Goal: Task Accomplishment & Management: Use online tool/utility

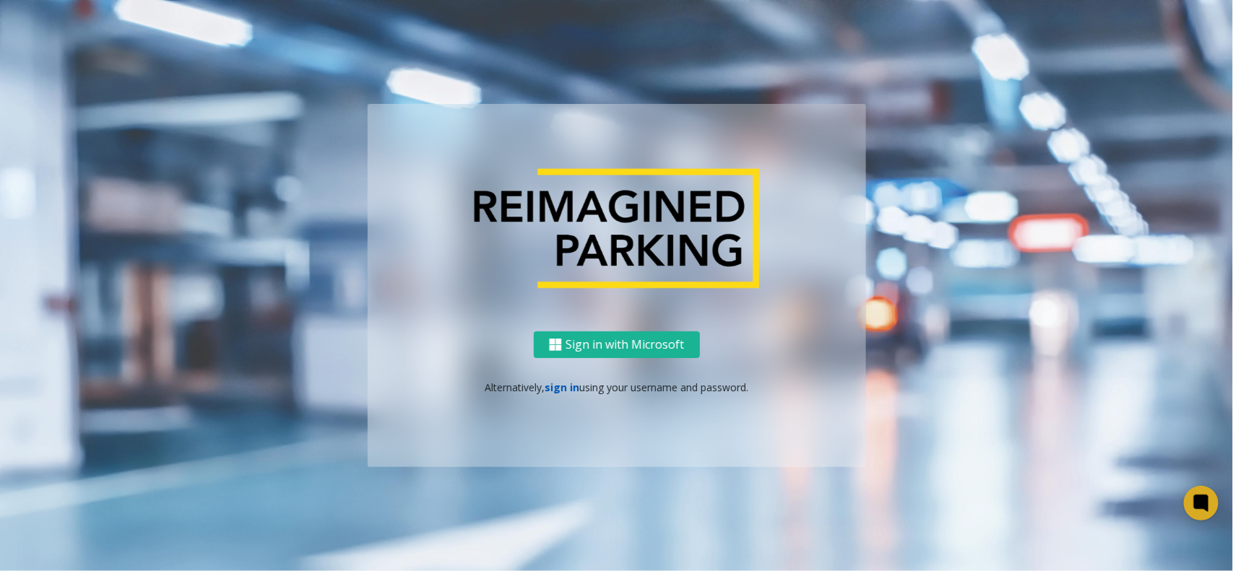
click at [558, 384] on link "sign in" at bounding box center [562, 388] width 35 height 14
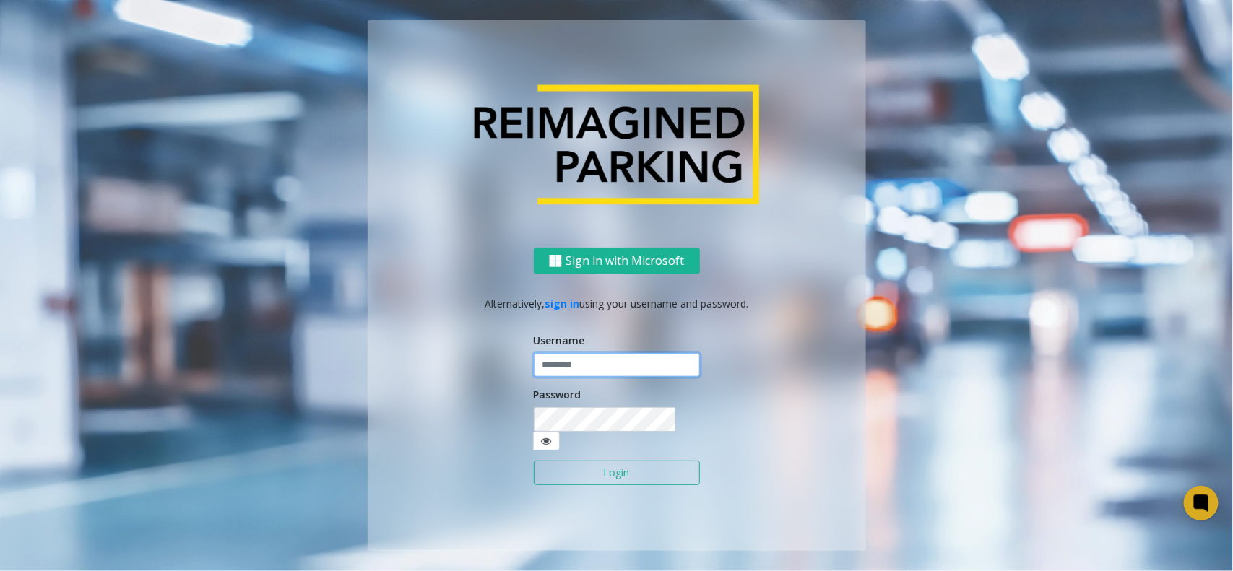
click at [576, 365] on input "text" at bounding box center [617, 365] width 166 height 25
type input "**********"
click at [612, 469] on button "Login" at bounding box center [617, 473] width 166 height 25
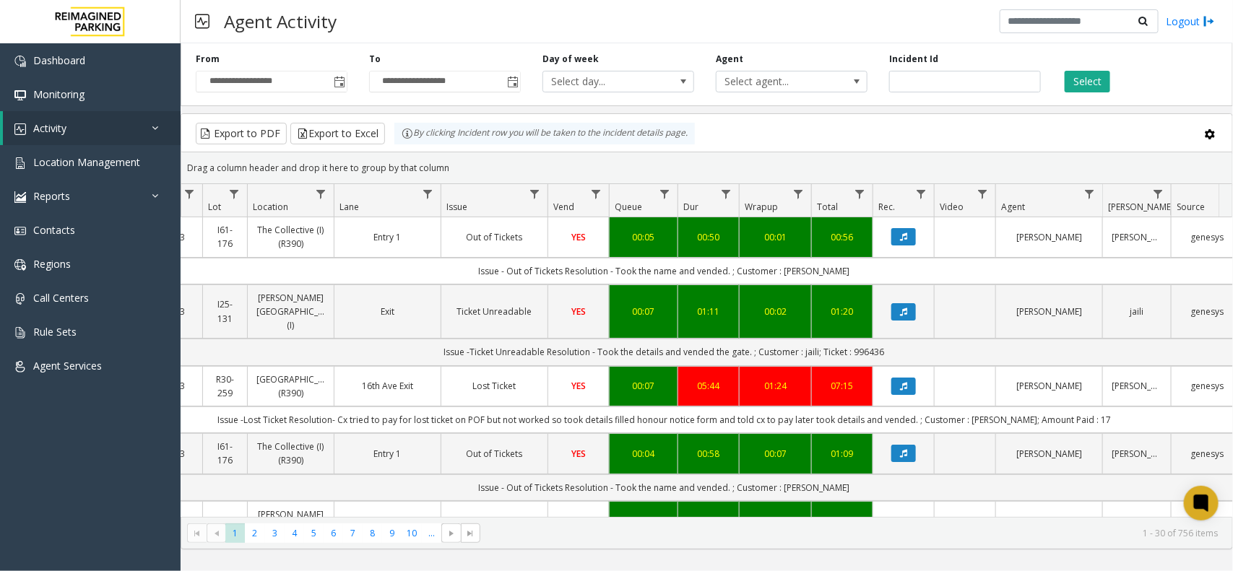
scroll to position [0, 170]
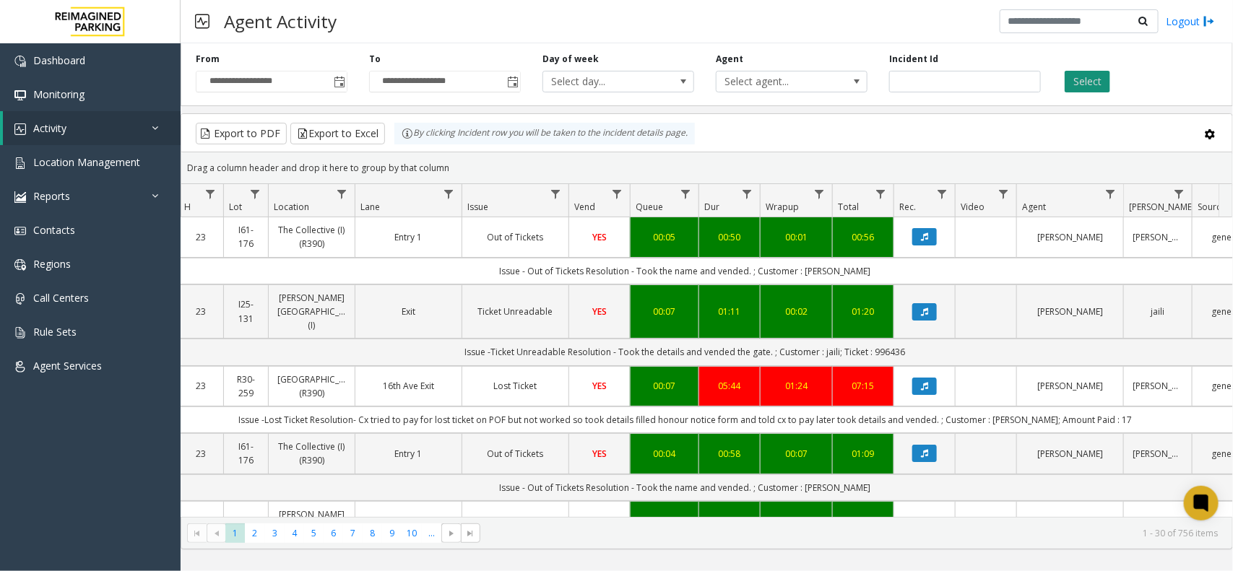
click at [1077, 88] on button "Select" at bounding box center [1088, 82] width 46 height 22
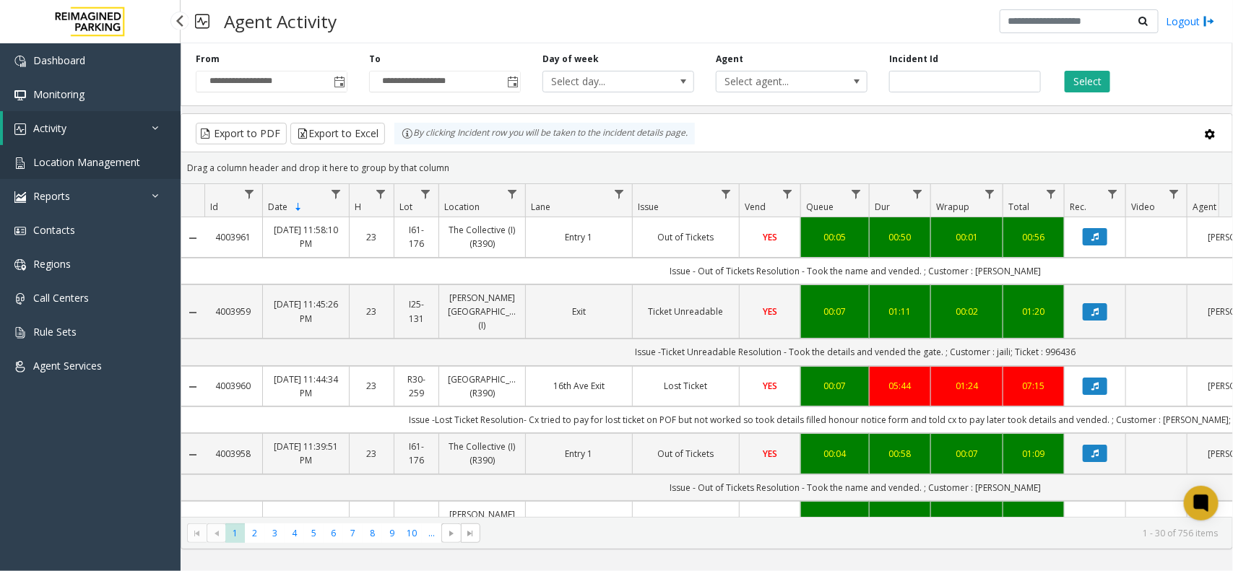
click at [85, 167] on span "Location Management" at bounding box center [86, 162] width 107 height 14
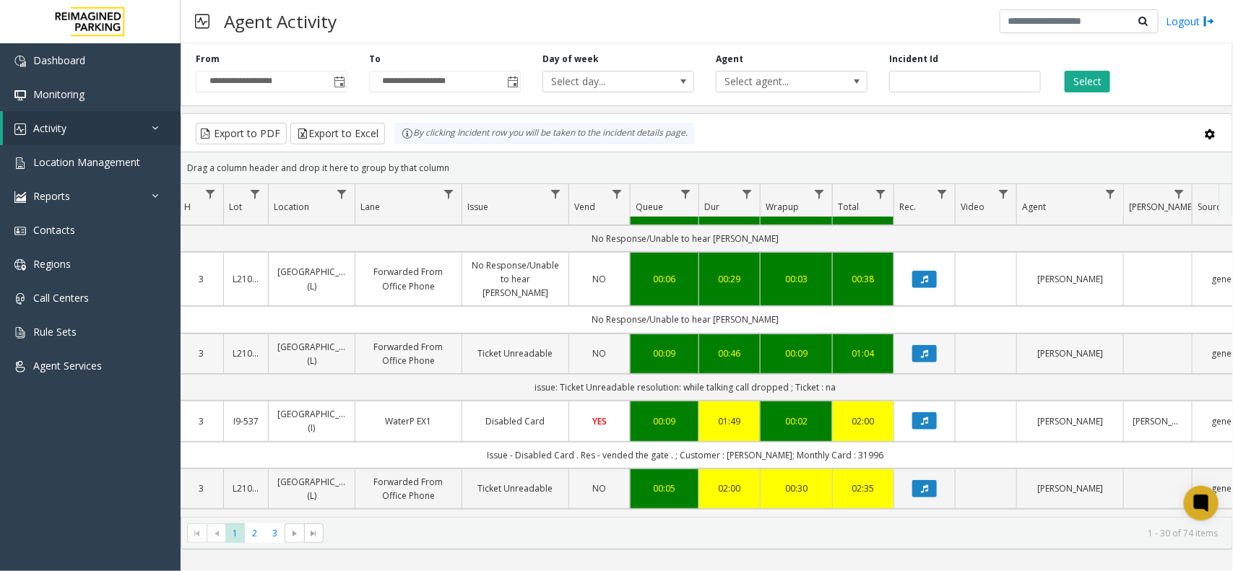
scroll to position [0, 170]
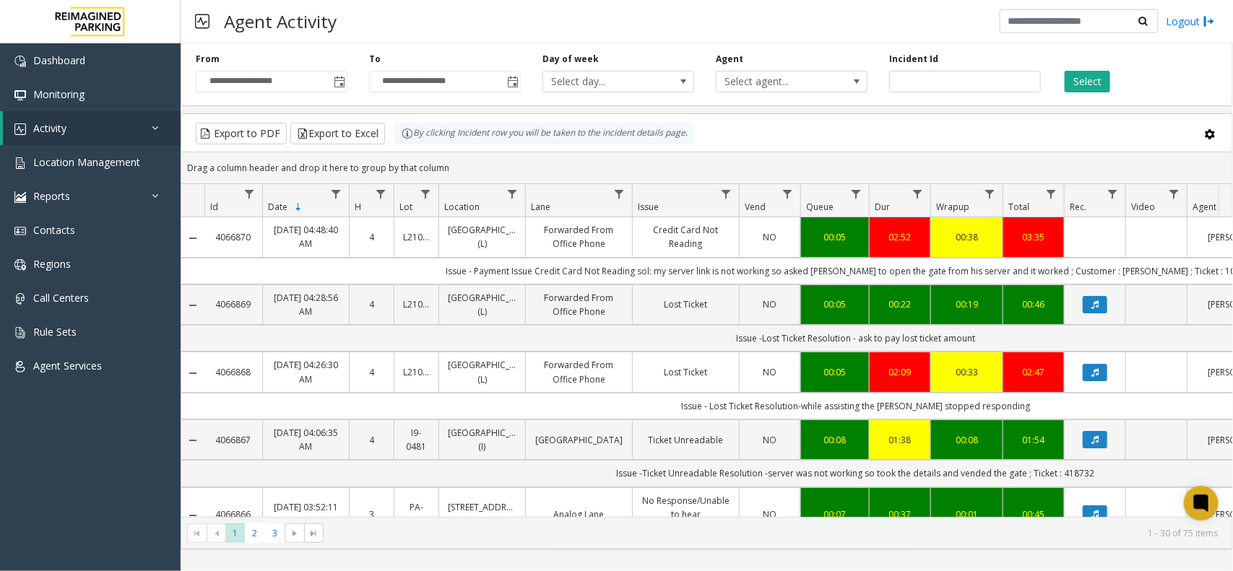
scroll to position [0, 170]
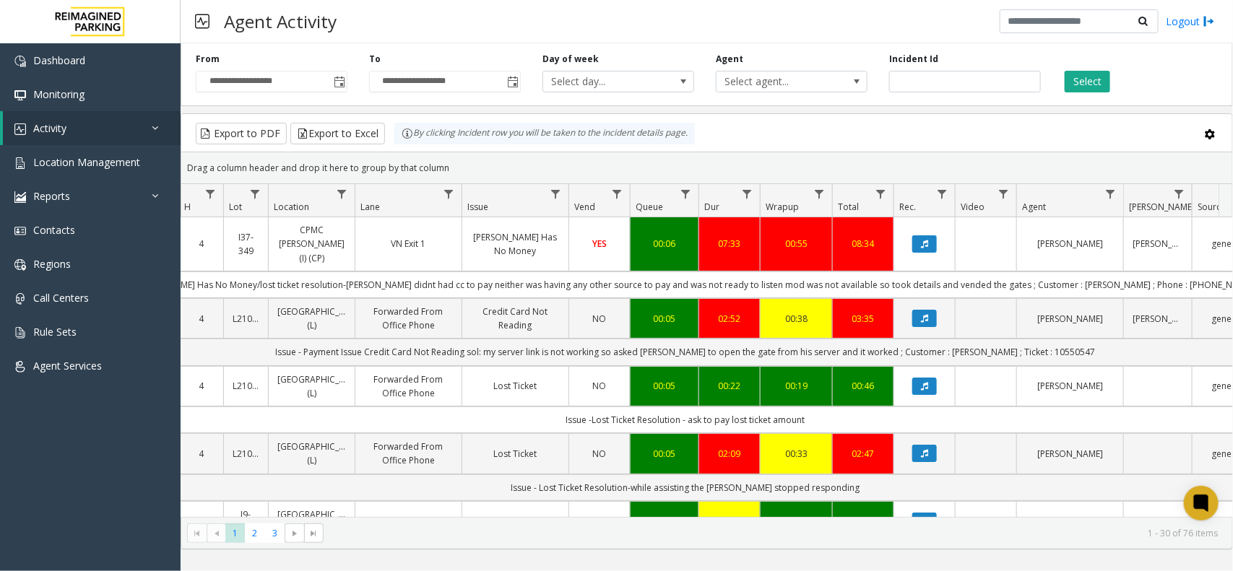
click at [1080, 98] on div "**********" at bounding box center [707, 72] width 1052 height 69
click at [1084, 88] on button "Select" at bounding box center [1088, 82] width 46 height 22
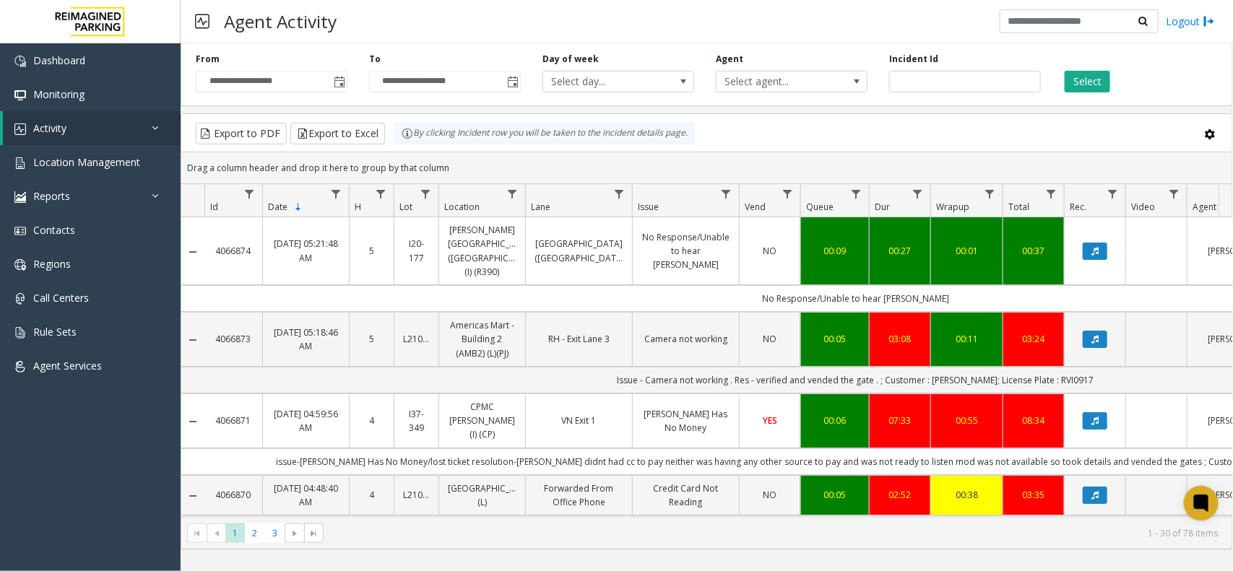
scroll to position [0, 170]
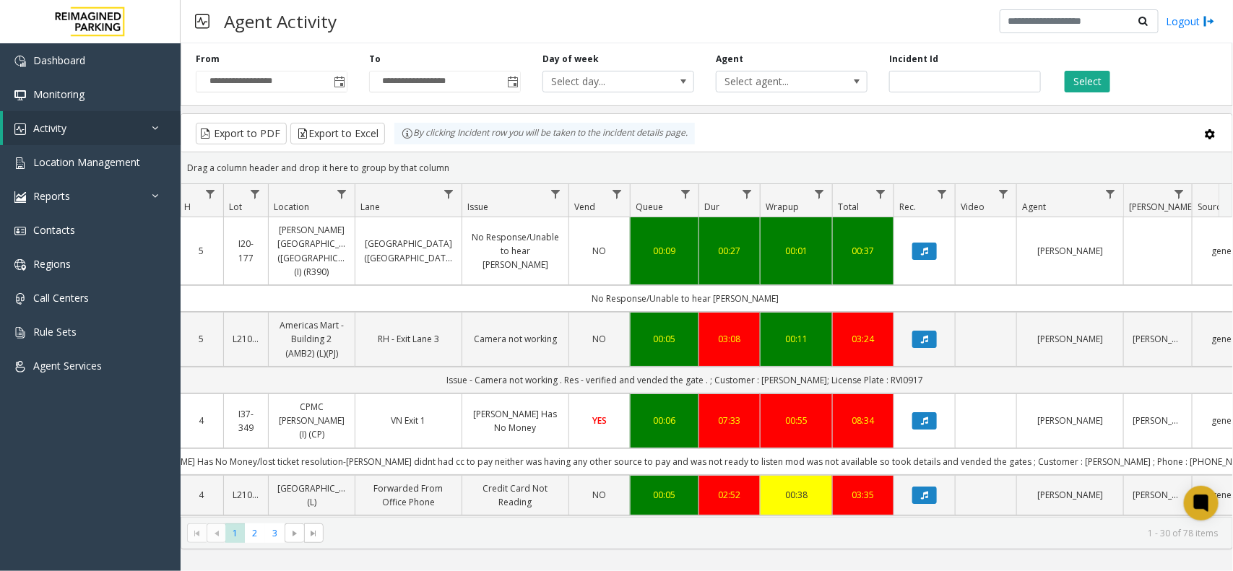
click at [1099, 95] on div "**********" at bounding box center [707, 72] width 1052 height 69
click at [1096, 88] on button "Select" at bounding box center [1088, 82] width 46 height 22
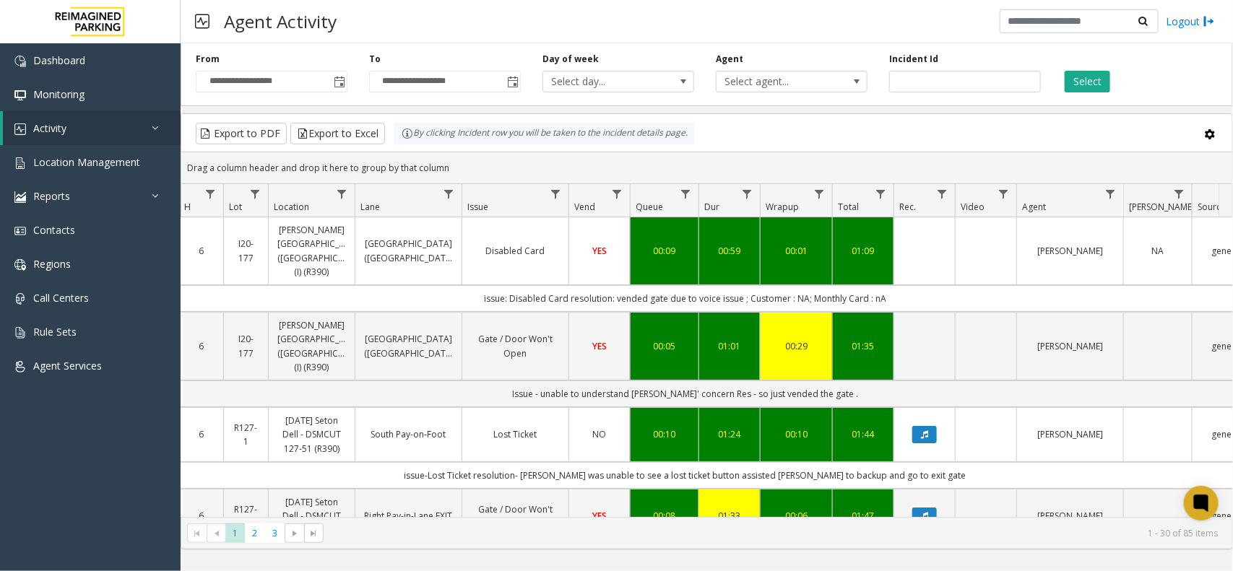
click at [800, 139] on div "Export to PDF Export to Excel By clicking Incident row you will be taken to the…" at bounding box center [707, 134] width 1026 height 22
click at [816, 128] on div "Export to PDF Export to Excel By clicking Incident row you will be taken to the…" at bounding box center [707, 134] width 1026 height 22
drag, startPoint x: 1145, startPoint y: 550, endPoint x: 1151, endPoint y: 558, distance: 8.8
click at [1151, 557] on div "**********" at bounding box center [707, 307] width 1052 height 528
click at [1091, 89] on button "Select" at bounding box center [1088, 82] width 46 height 22
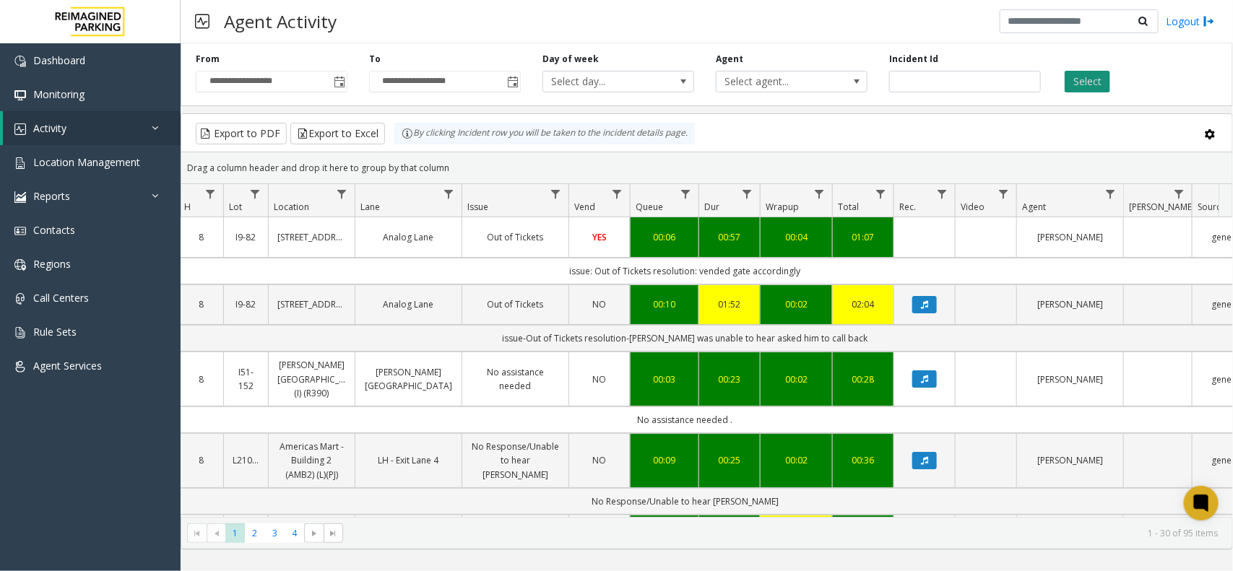
click at [1096, 83] on button "Select" at bounding box center [1088, 82] width 46 height 22
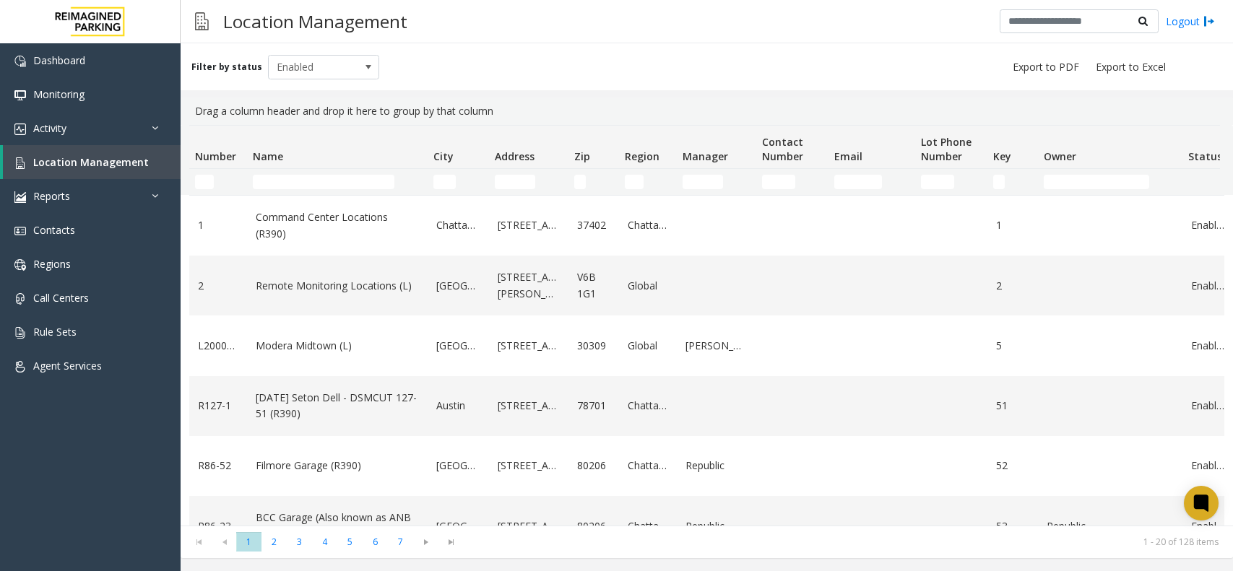
click at [326, 176] on input "Name Filter" at bounding box center [324, 182] width 142 height 14
click at [200, 183] on input "Number Filter" at bounding box center [204, 182] width 19 height 14
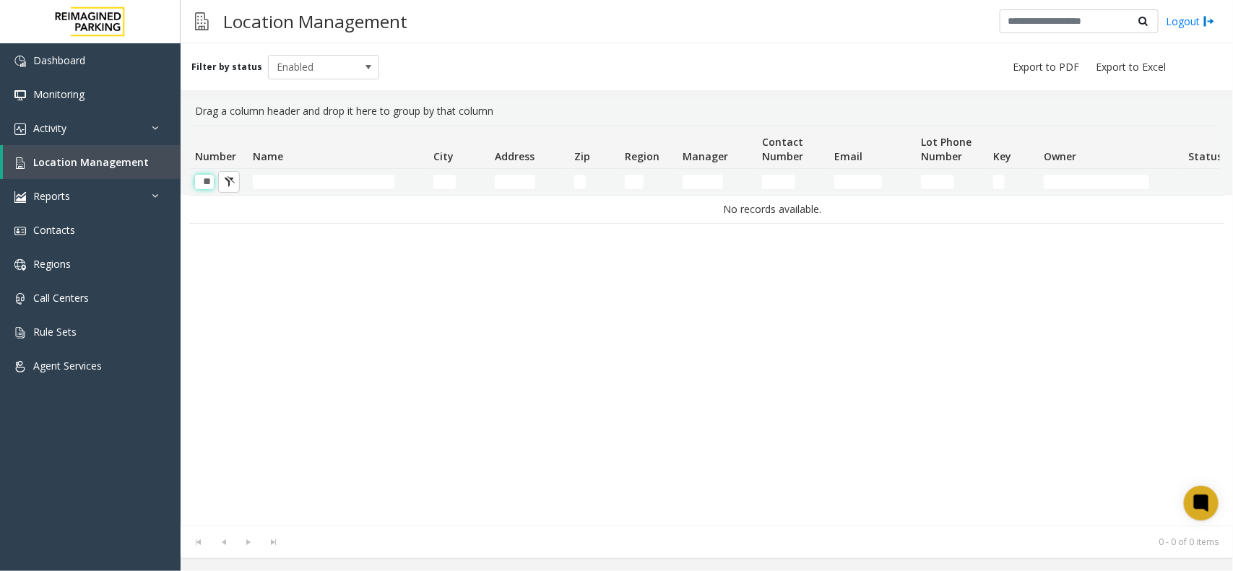
scroll to position [0, 1]
type input "*"
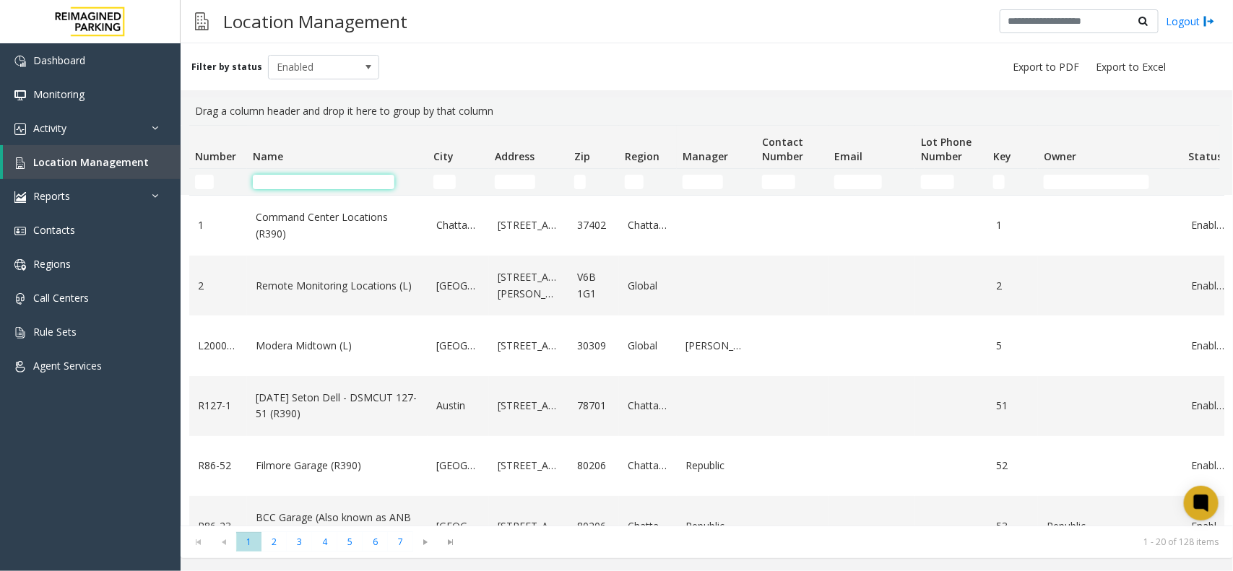
click at [289, 183] on input "Name Filter" at bounding box center [324, 182] width 142 height 14
click at [443, 178] on input "City Filter" at bounding box center [444, 182] width 22 height 14
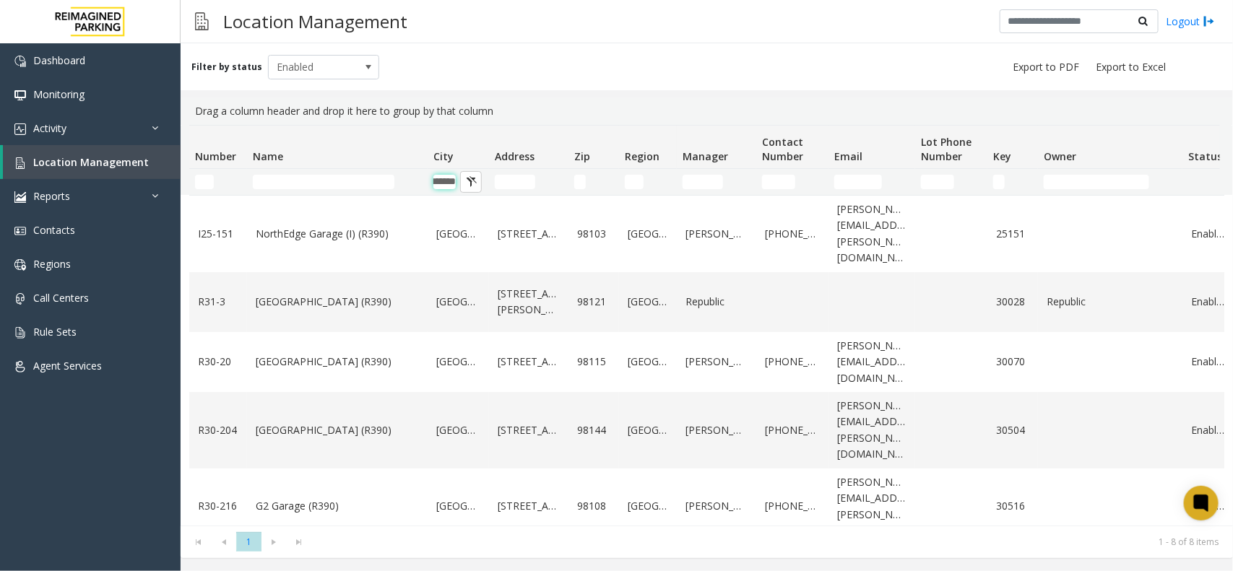
type input "*******"
click at [330, 184] on input "Name Filter" at bounding box center [324, 182] width 142 height 14
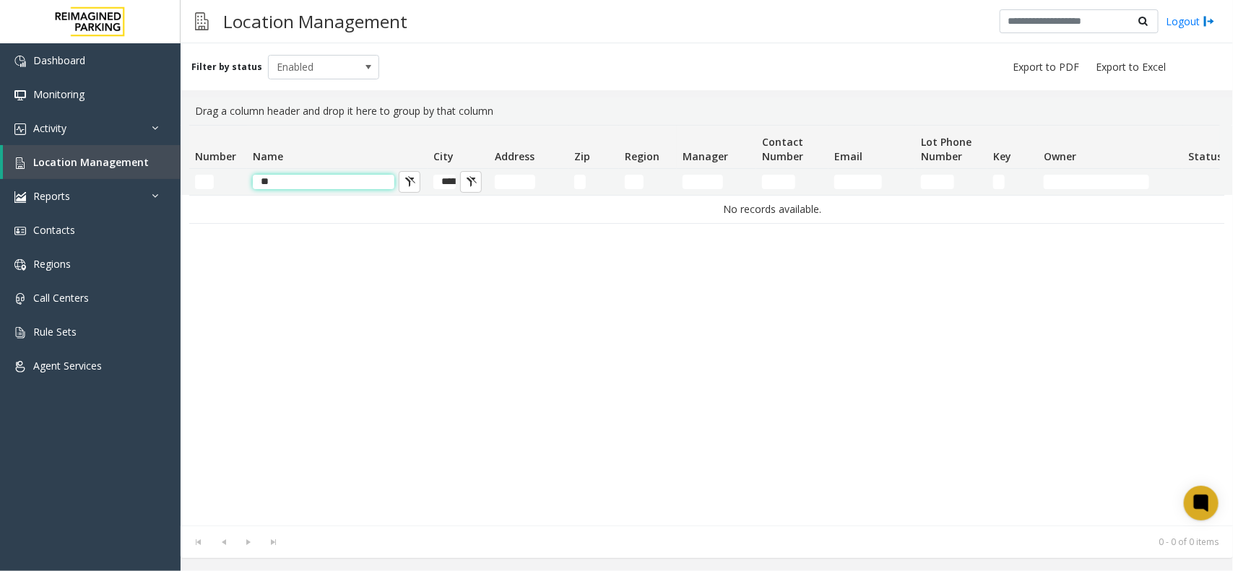
type input "*"
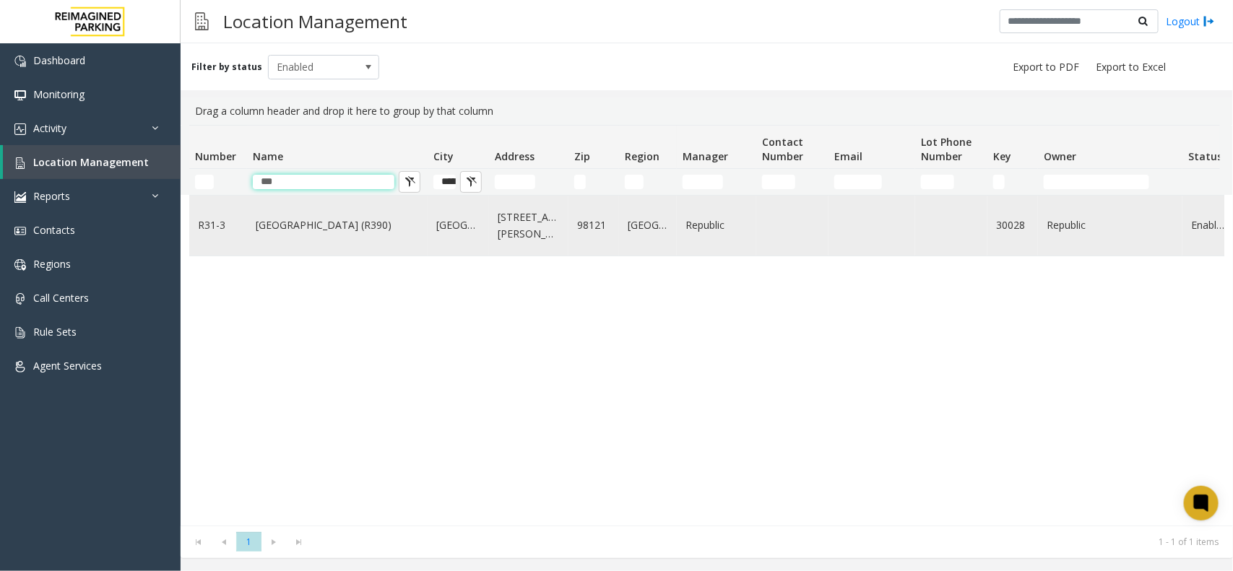
type input "***"
click at [332, 233] on link "Bell Street Garage (R390)" at bounding box center [337, 225] width 163 height 16
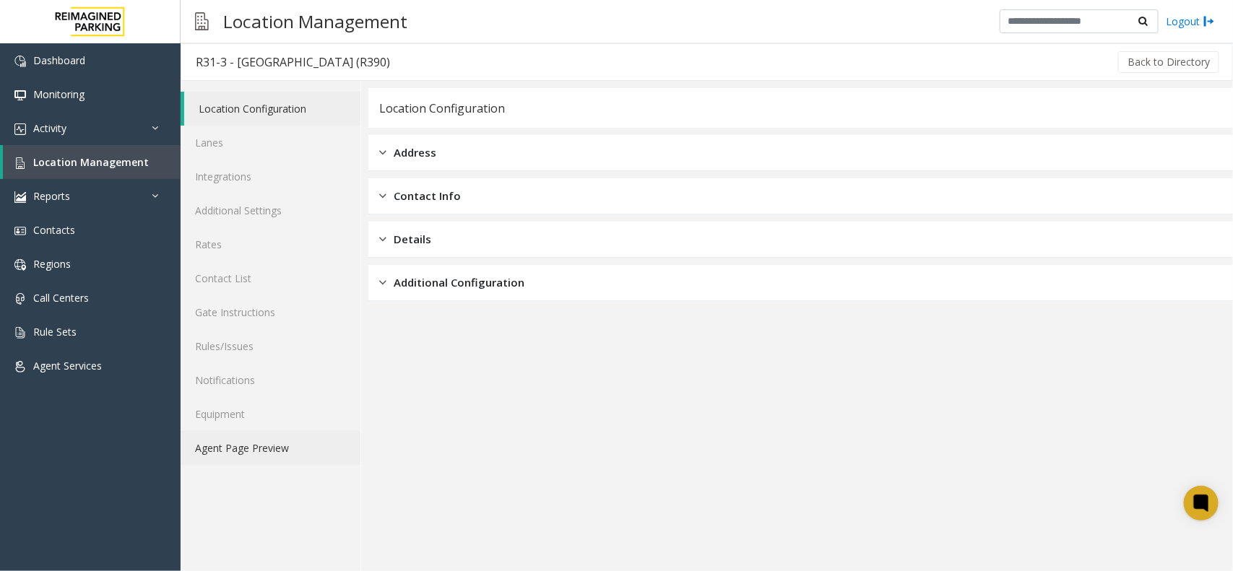
click at [264, 441] on link "Agent Page Preview" at bounding box center [271, 448] width 180 height 34
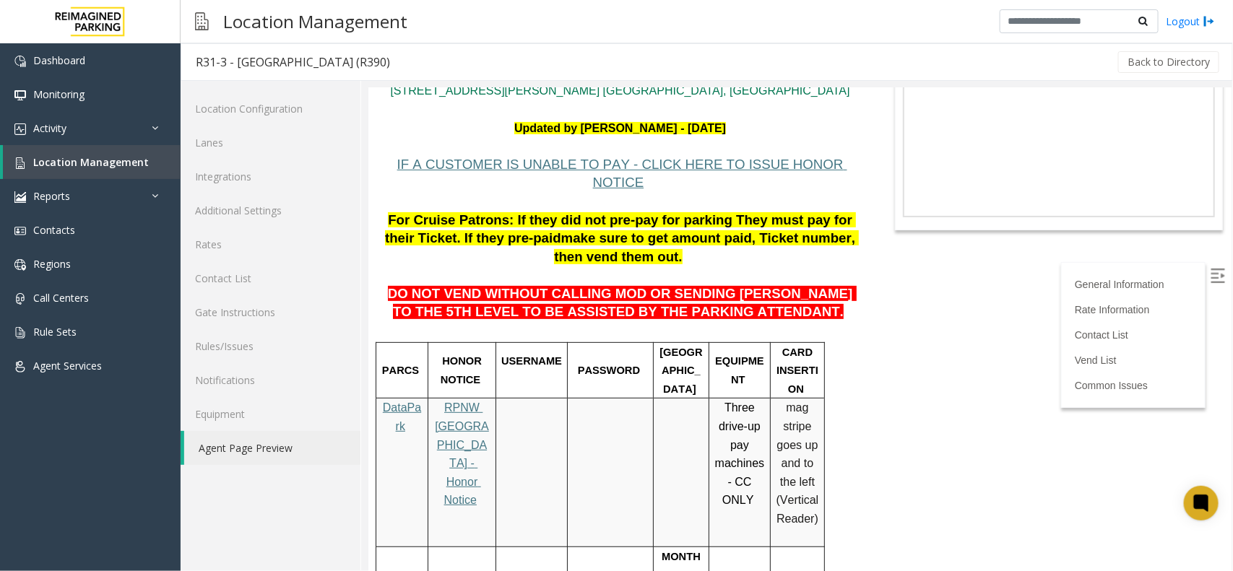
scroll to position [181, 0]
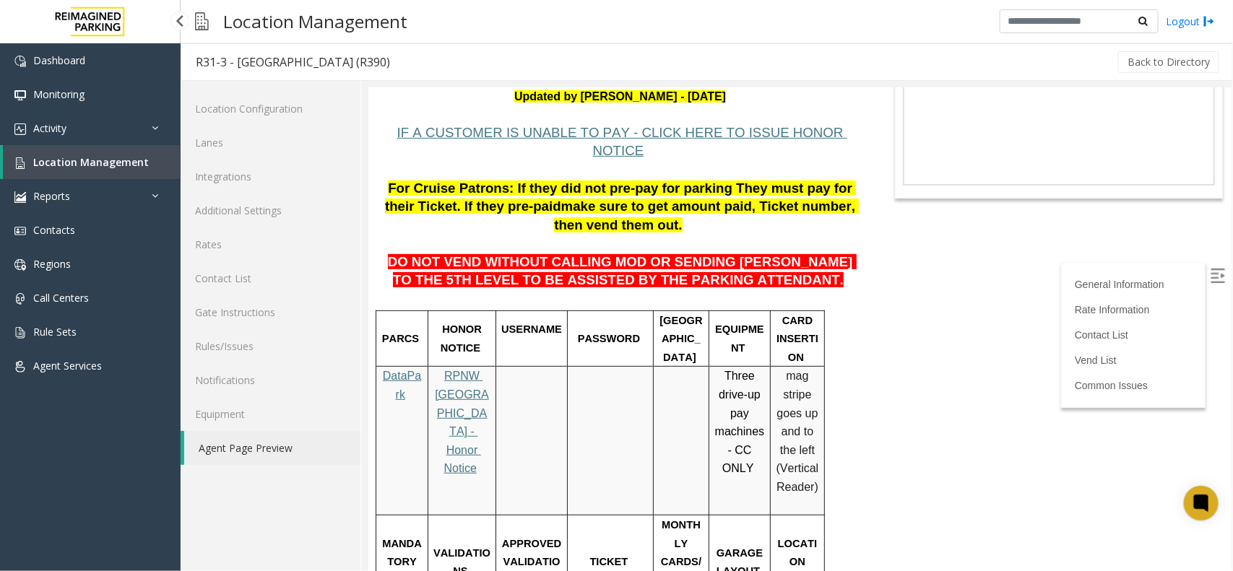
click at [134, 167] on span "Location Management" at bounding box center [91, 162] width 116 height 14
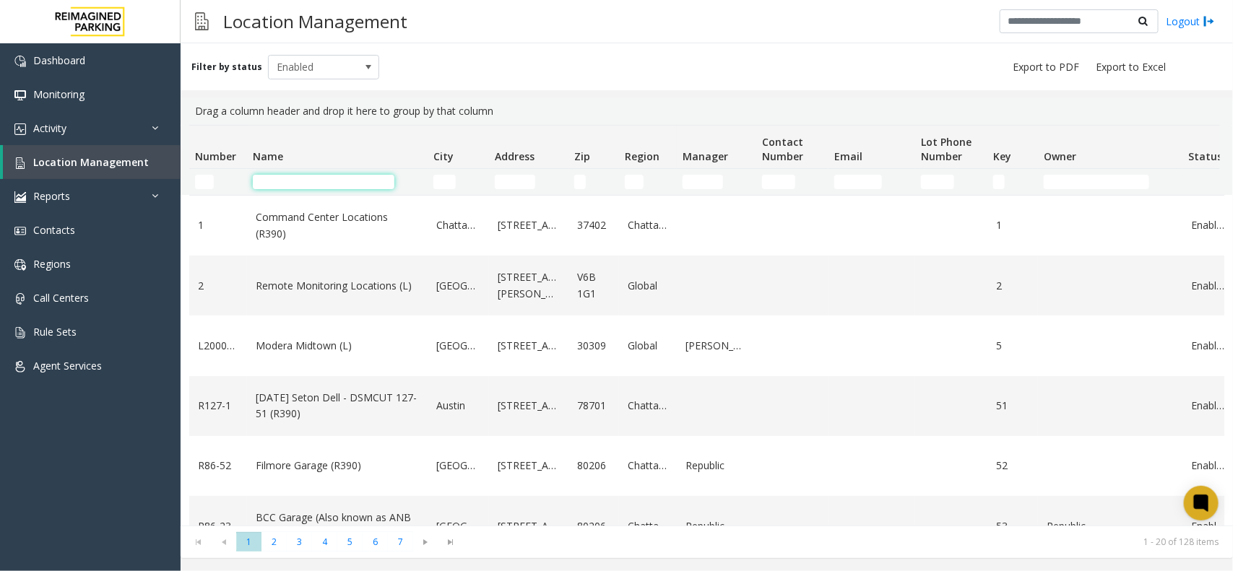
click at [333, 181] on input "Name Filter" at bounding box center [324, 182] width 142 height 14
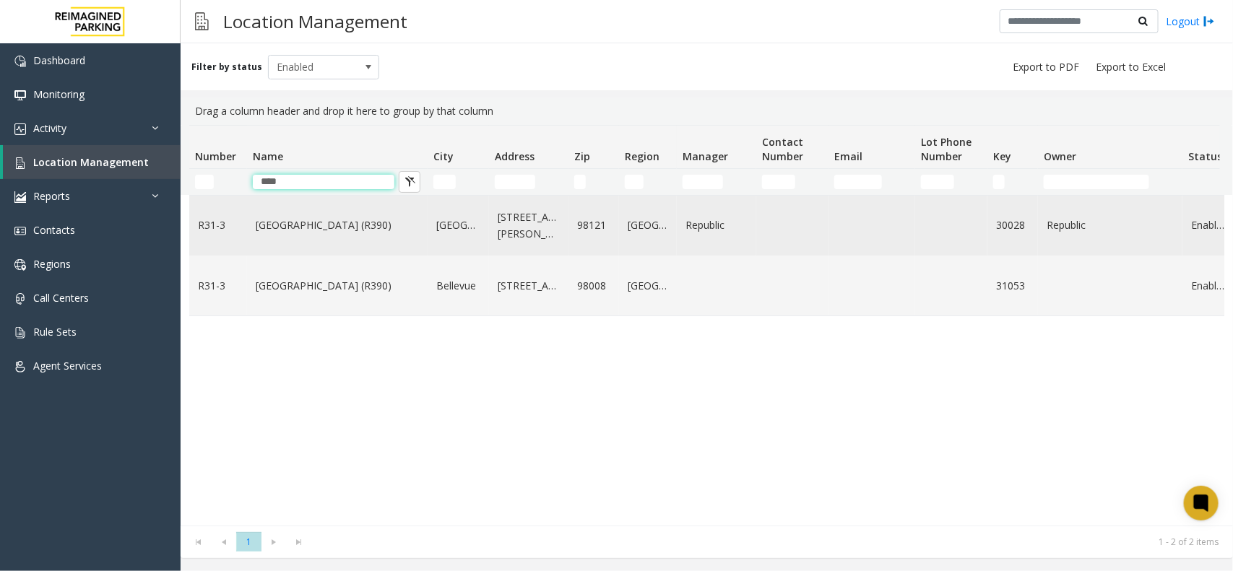
type input "****"
click at [373, 215] on td "Bell Street Garage (R390)" at bounding box center [337, 226] width 181 height 60
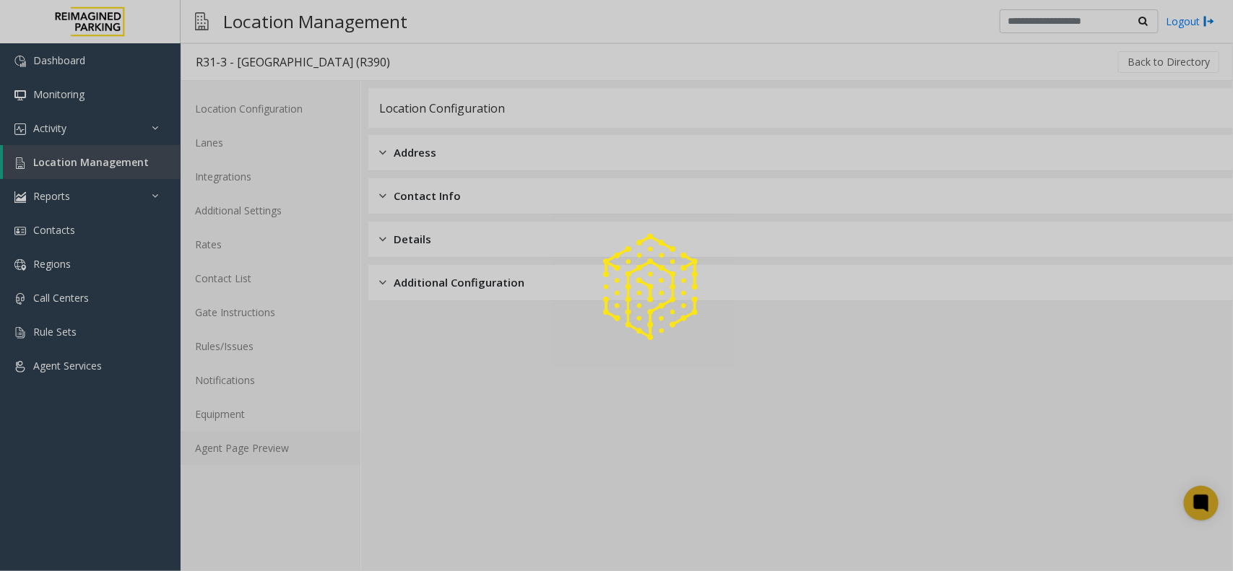
click at [255, 451] on link "Agent Page Preview" at bounding box center [271, 448] width 180 height 34
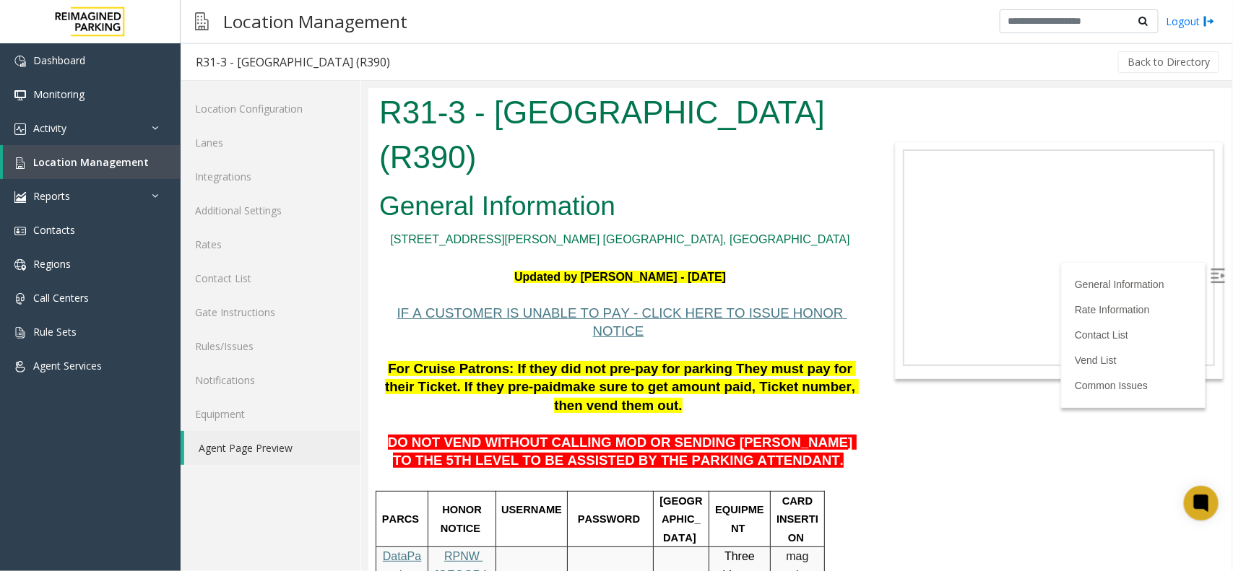
scroll to position [271, 0]
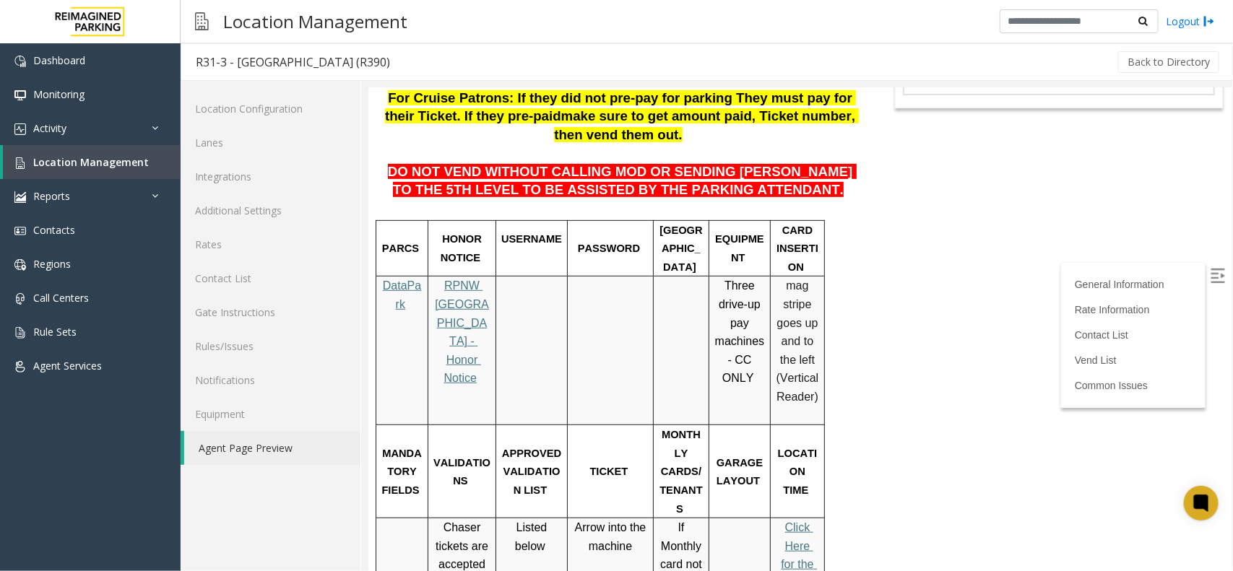
click at [1210, 275] on img at bounding box center [1217, 275] width 14 height 14
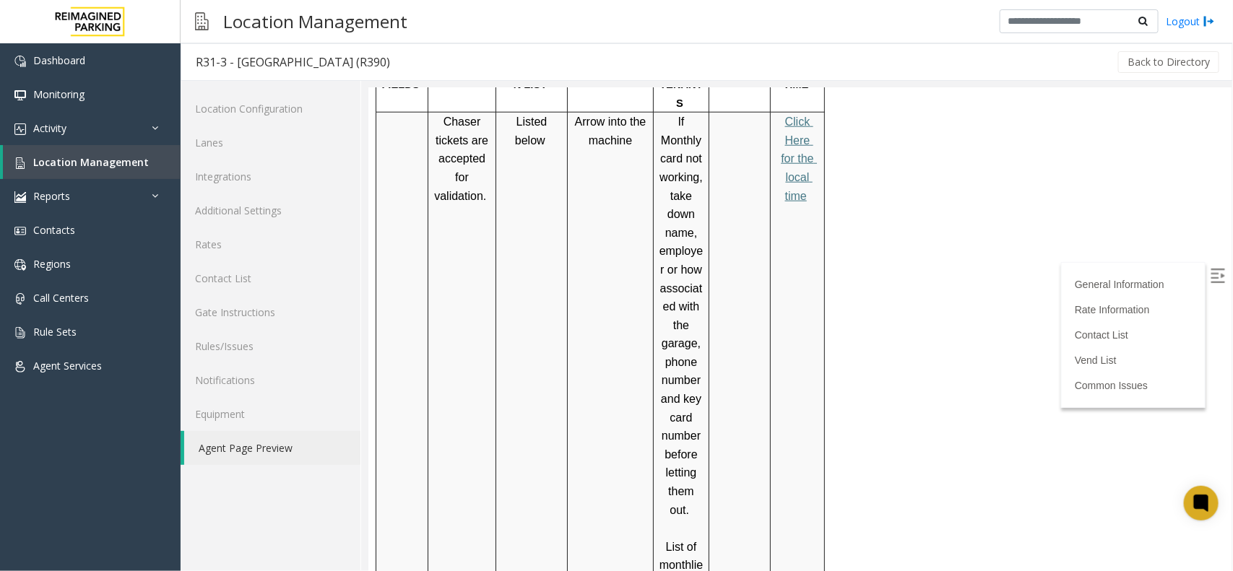
scroll to position [542, 0]
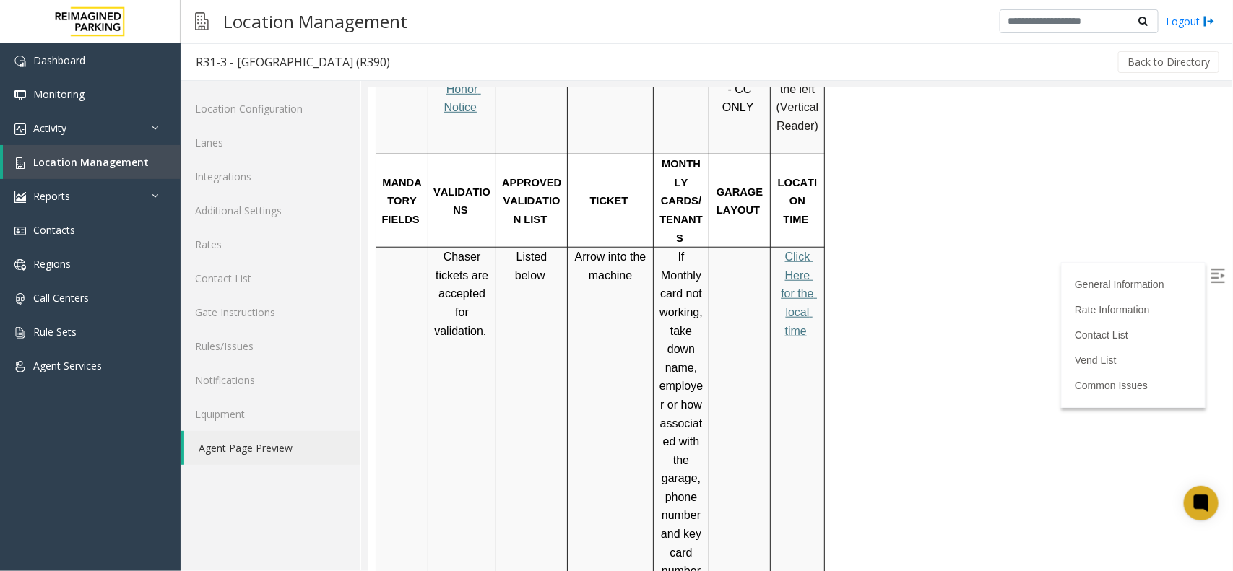
click at [807, 250] on span "Click Here for the local time" at bounding box center [798, 293] width 36 height 86
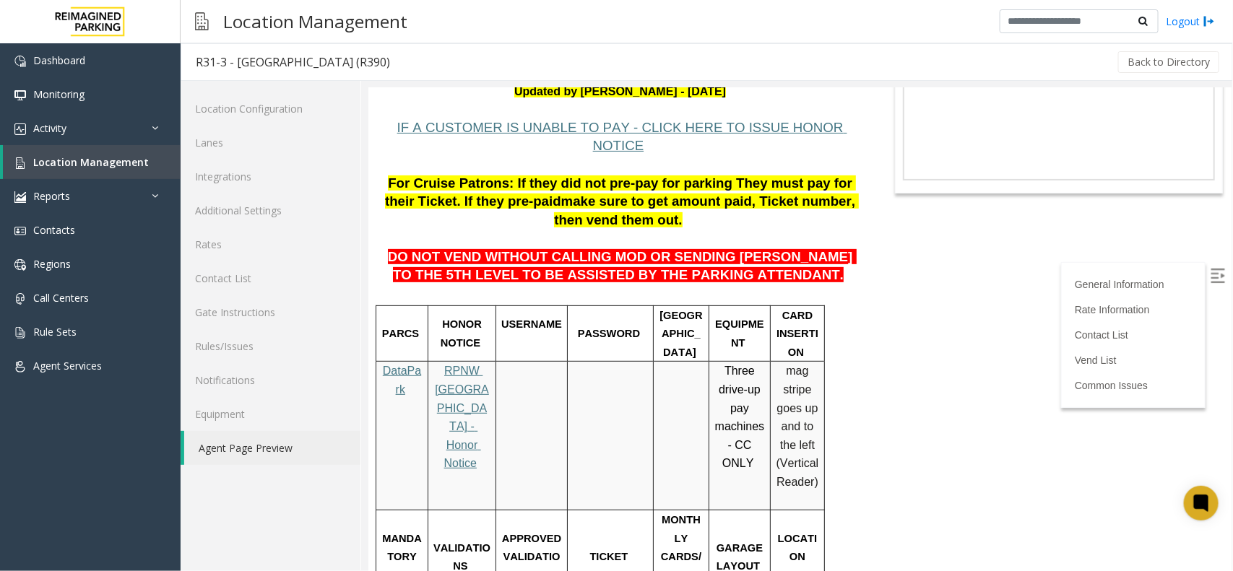
scroll to position [361, 0]
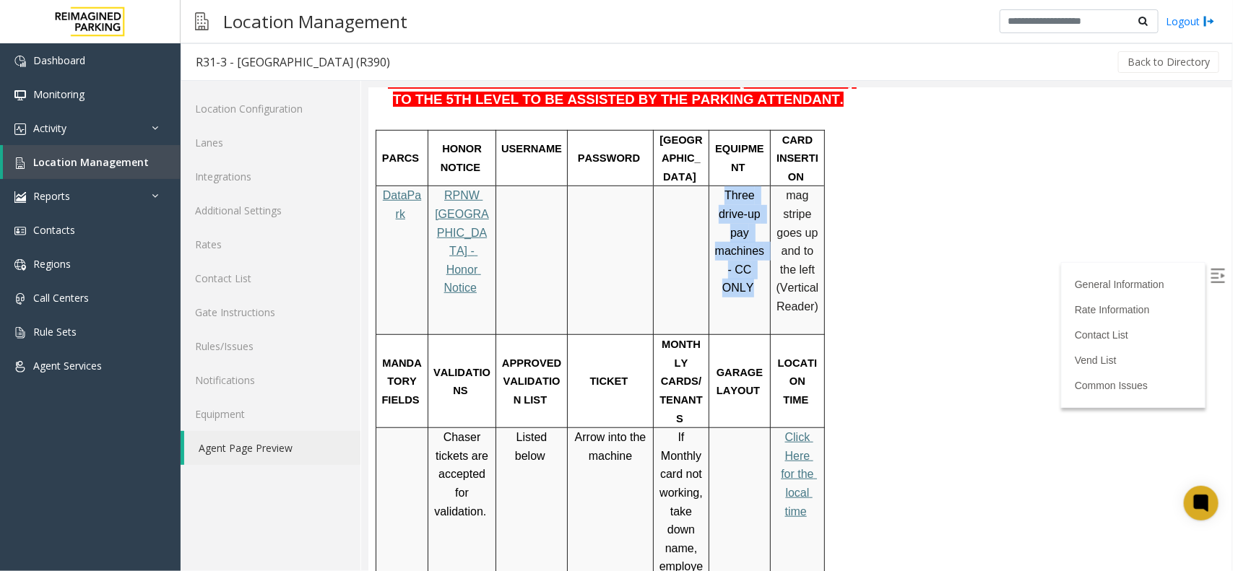
drag, startPoint x: 762, startPoint y: 235, endPoint x: 722, endPoint y: 164, distance: 81.8
click at [722, 186] on p "Three drive-up pay machines - CC ONLY" at bounding box center [739, 241] width 51 height 111
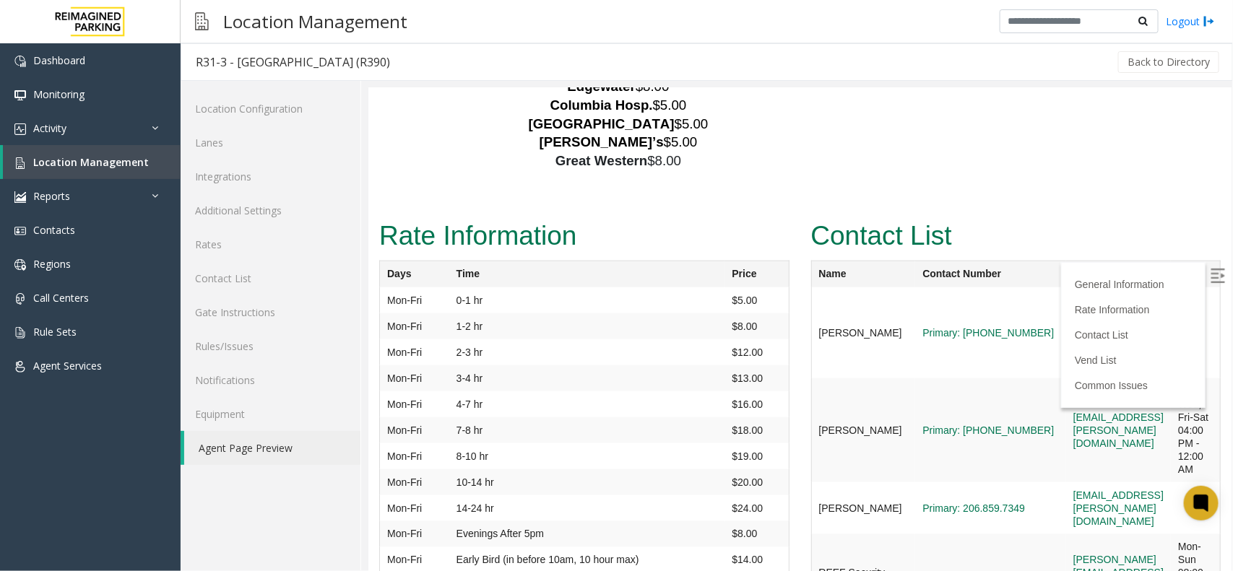
scroll to position [3160, 0]
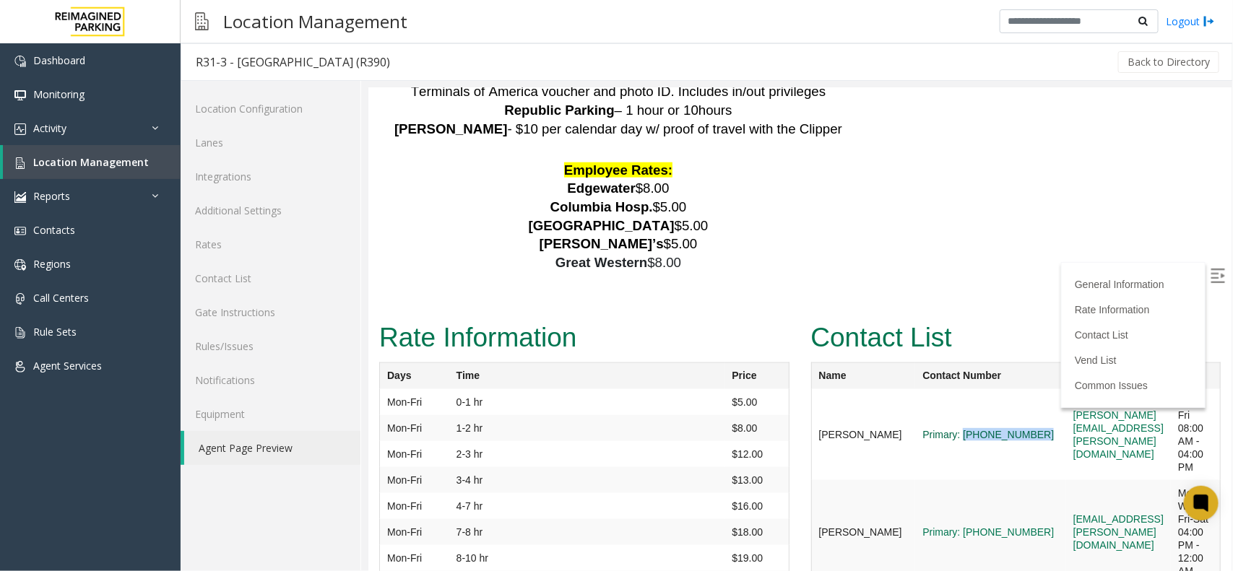
copy tr "(206) 549-2823"
drag, startPoint x: 994, startPoint y: 309, endPoint x: 918, endPoint y: 321, distance: 76.7
click at [918, 389] on tr "Mike Mitchell Primary: (206) 549-2823 mike.mitchell@reimaginedparking.com Mon-F…" at bounding box center [1015, 434] width 410 height 91
drag, startPoint x: 813, startPoint y: 306, endPoint x: 987, endPoint y: 317, distance: 174.4
click at [987, 389] on tr "Mike Mitchell Primary: (206) 549-2823 mike.mitchell@reimaginedparking.com Mon-F…" at bounding box center [1015, 434] width 410 height 91
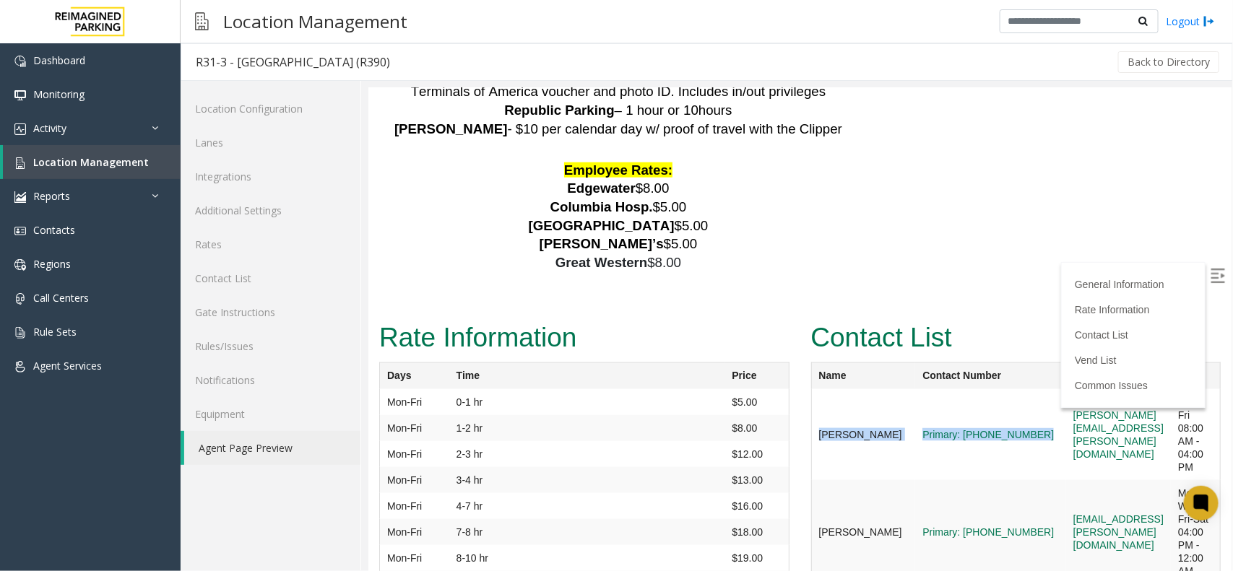
copy tr "Mike Mitchell Primary: (206) 549-2823"
click at [124, 168] on link "Location Management" at bounding box center [92, 162] width 178 height 34
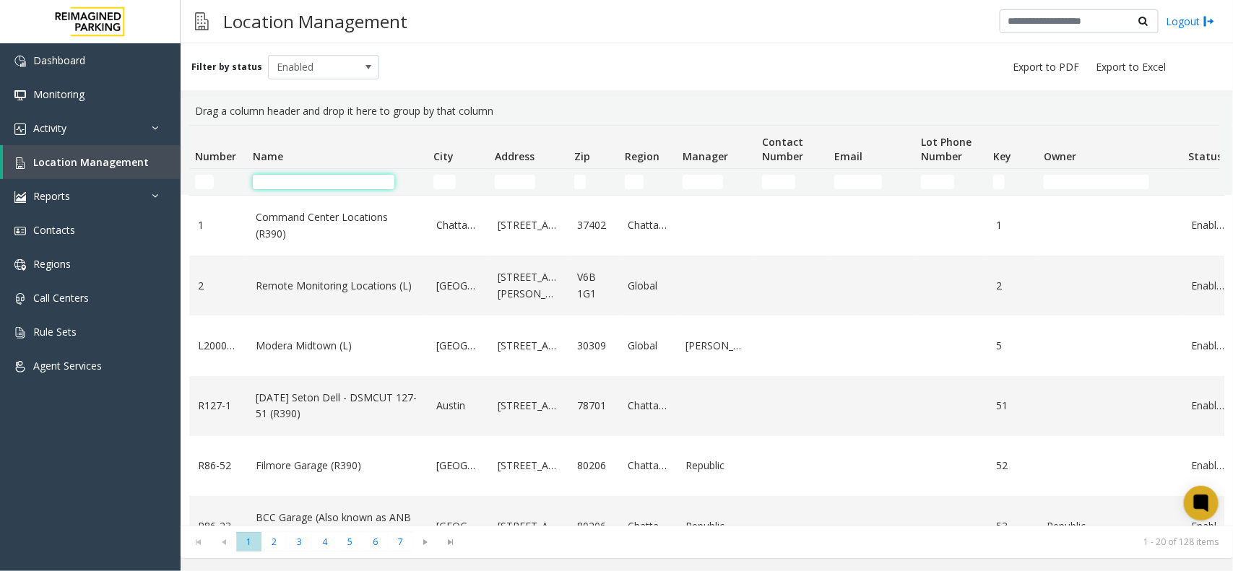
click at [329, 181] on input "Name Filter" at bounding box center [324, 182] width 142 height 14
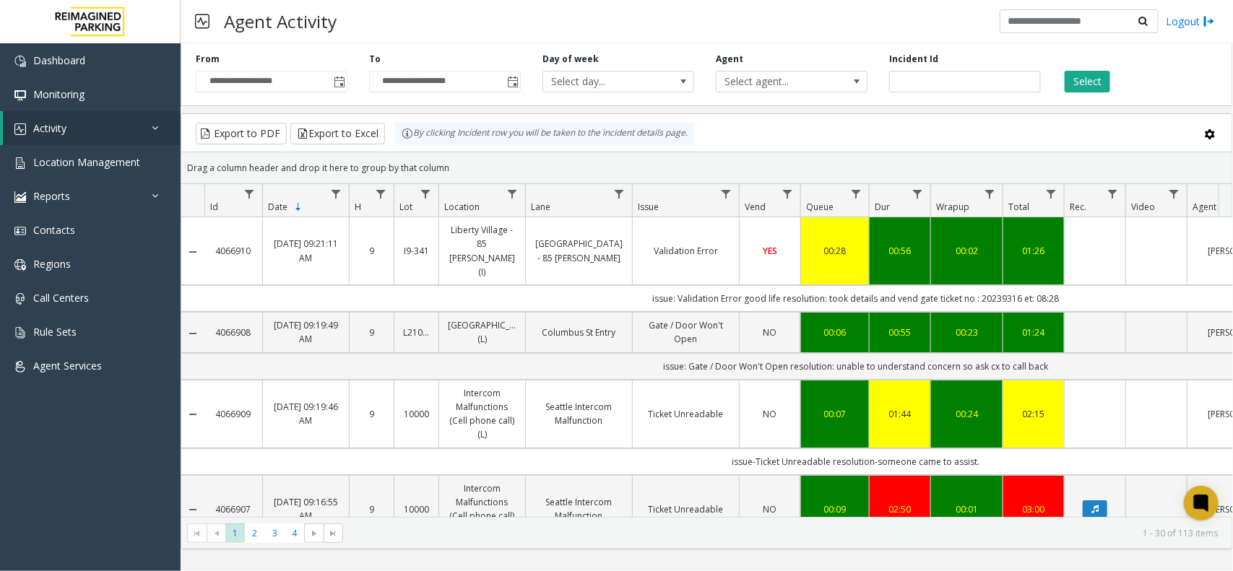
scroll to position [0, 170]
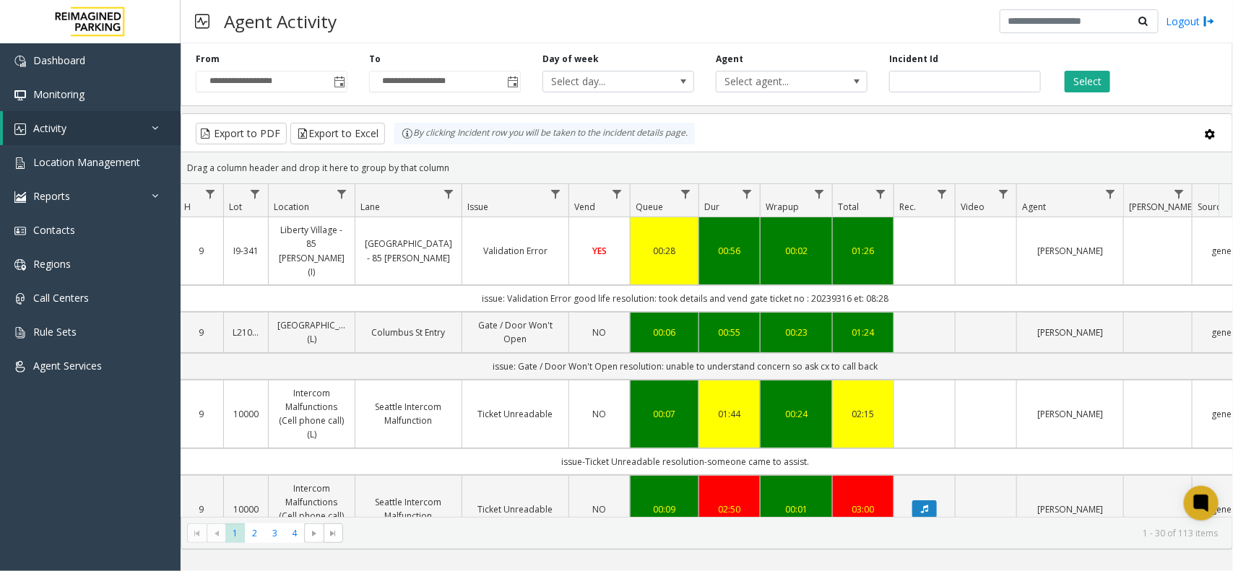
drag, startPoint x: 455, startPoint y: 161, endPoint x: 383, endPoint y: 155, distance: 72.5
click at [383, 155] on div "Drag a column header and drop it here to group by that column" at bounding box center [706, 167] width 1051 height 25
click at [444, 160] on div "Drag a column header and drop it here to group by that column" at bounding box center [706, 167] width 1051 height 25
drag, startPoint x: 452, startPoint y: 168, endPoint x: 402, endPoint y: 142, distance: 56.9
click at [402, 142] on kendo-grid "Export to PDF Export to Excel By clicking Incident row you will be taken to the…" at bounding box center [707, 331] width 1052 height 436
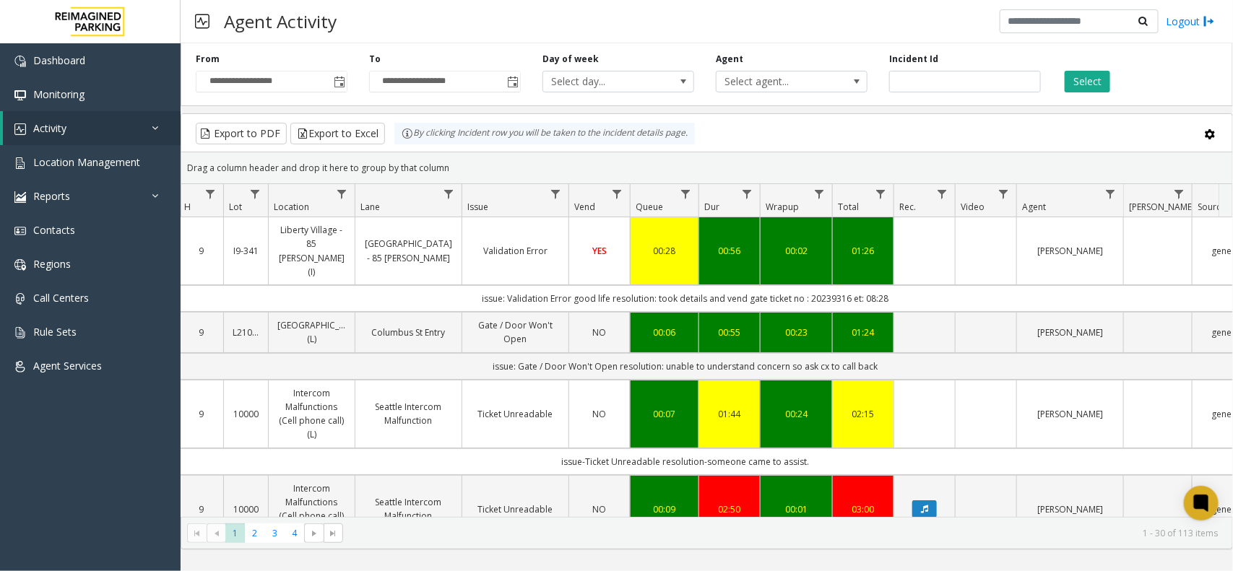
click at [467, 166] on div "Drag a column header and drop it here to group by that column" at bounding box center [706, 167] width 1051 height 25
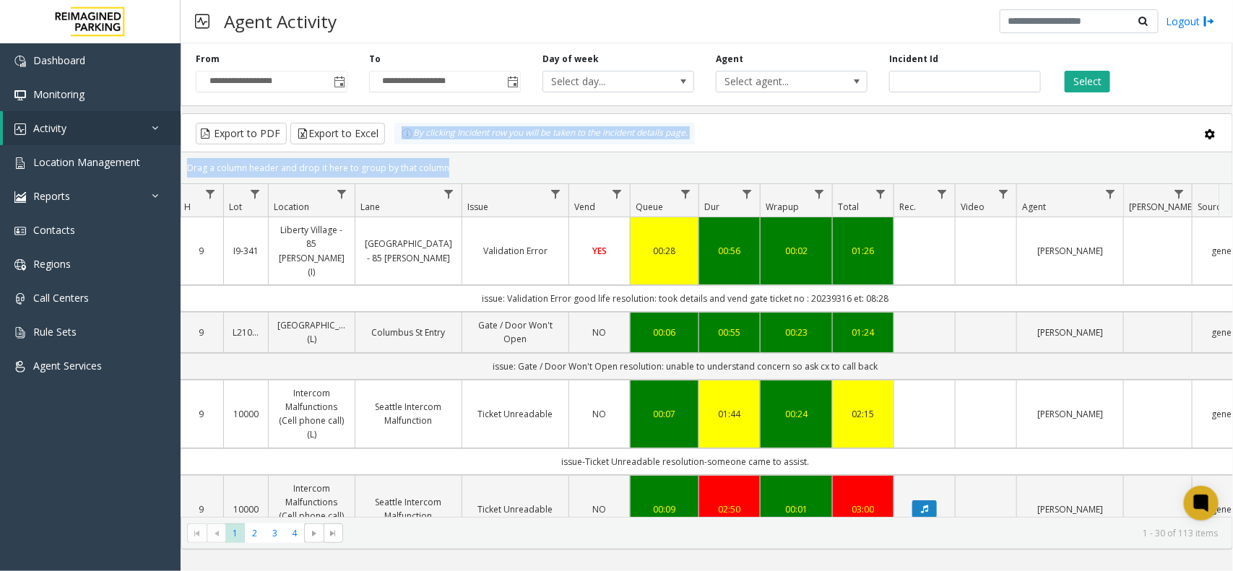
drag, startPoint x: 467, startPoint y: 166, endPoint x: 407, endPoint y: 139, distance: 65.6
click at [407, 139] on kendo-grid "Export to PDF Export to Excel By clicking Incident row you will be taken to the…" at bounding box center [707, 331] width 1052 height 436
click at [472, 161] on div "Drag a column header and drop it here to group by that column" at bounding box center [706, 167] width 1051 height 25
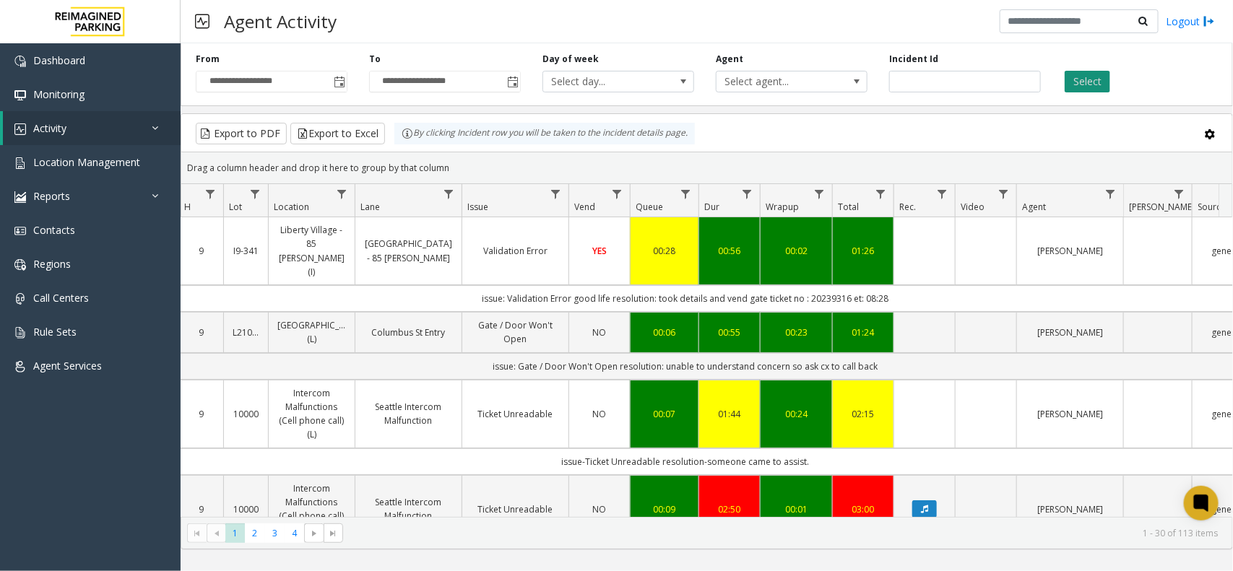
click at [1091, 83] on button "Select" at bounding box center [1088, 82] width 46 height 22
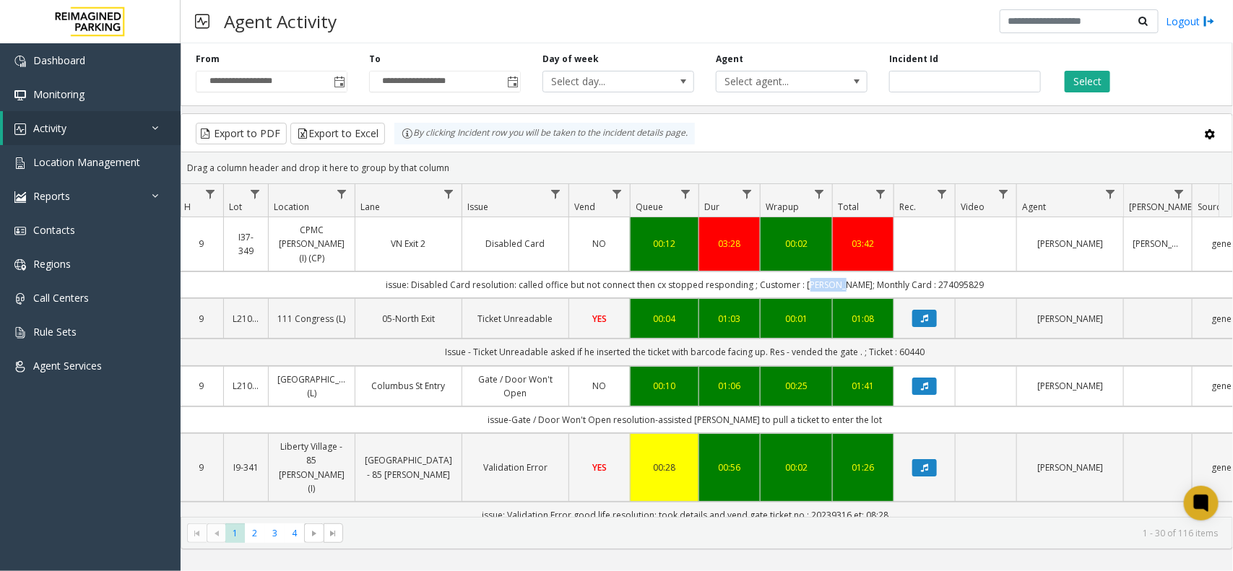
copy td "Cecilia"
drag, startPoint x: 849, startPoint y: 272, endPoint x: 824, endPoint y: 274, distance: 24.7
click at [824, 274] on td "issue: Disabled Card resolution: called office but not connect then cx stopped …" at bounding box center [685, 285] width 1302 height 27
copy td "274095829"
drag, startPoint x: 974, startPoint y: 272, endPoint x: 914, endPoint y: 279, distance: 60.4
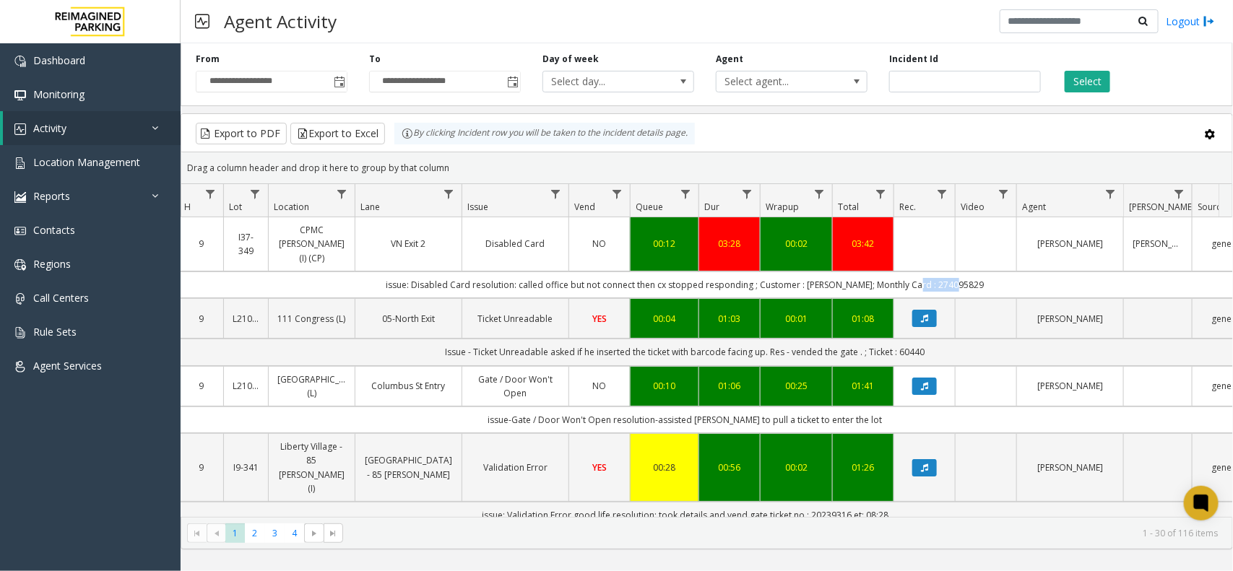
click at [914, 279] on td "issue: Disabled Card resolution: called office but not connect then cx stopped …" at bounding box center [685, 285] width 1302 height 27
click at [1096, 87] on button "Select" at bounding box center [1088, 82] width 46 height 22
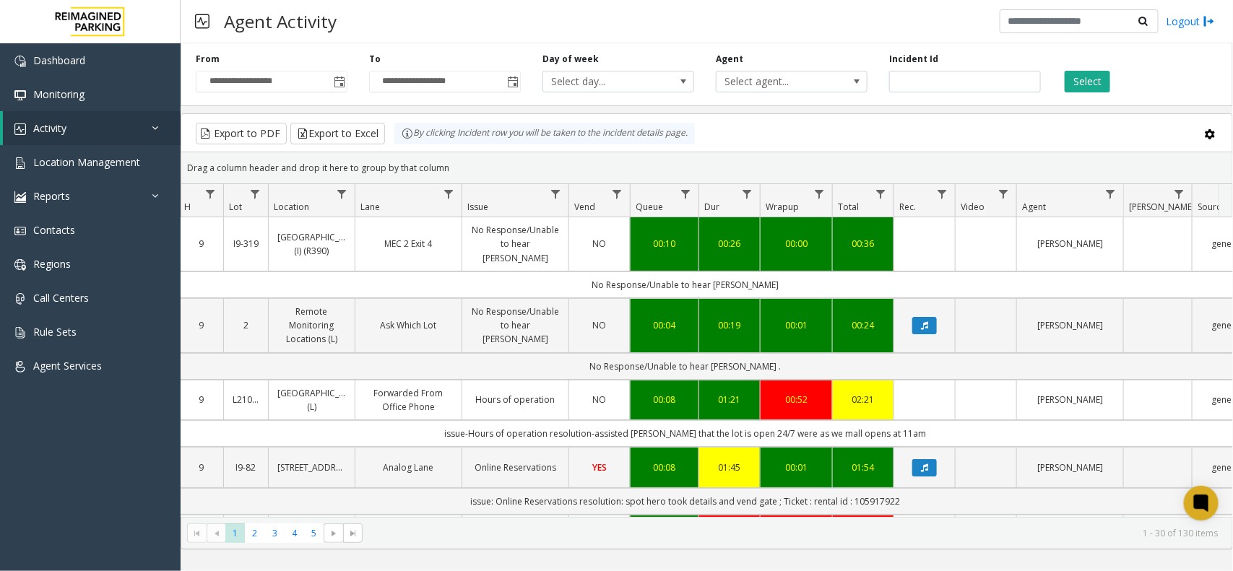
click at [1054, 125] on div "Export to PDF Export to Excel By clicking Incident row you will be taken to the…" at bounding box center [707, 134] width 1026 height 22
drag, startPoint x: 475, startPoint y: 165, endPoint x: 399, endPoint y: 138, distance: 80.4
click at [399, 138] on kendo-grid "Export to PDF Export to Excel By clicking Incident row you will be taken to the…" at bounding box center [707, 331] width 1052 height 436
click at [449, 156] on div "Drag a column header and drop it here to group by that column" at bounding box center [706, 167] width 1051 height 25
drag, startPoint x: 452, startPoint y: 159, endPoint x: 396, endPoint y: 139, distance: 59.6
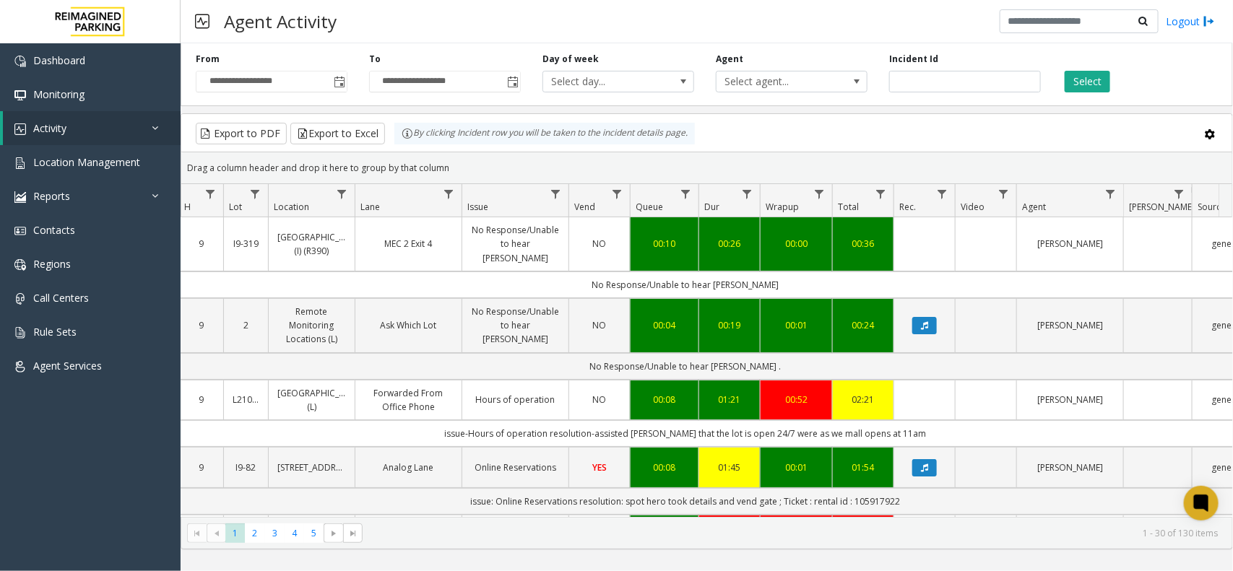
click at [396, 139] on kendo-grid "Export to PDF Export to Excel By clicking Incident row you will be taken to the…" at bounding box center [707, 331] width 1052 height 436
click at [457, 164] on div "Drag a column header and drop it here to group by that column" at bounding box center [706, 167] width 1051 height 25
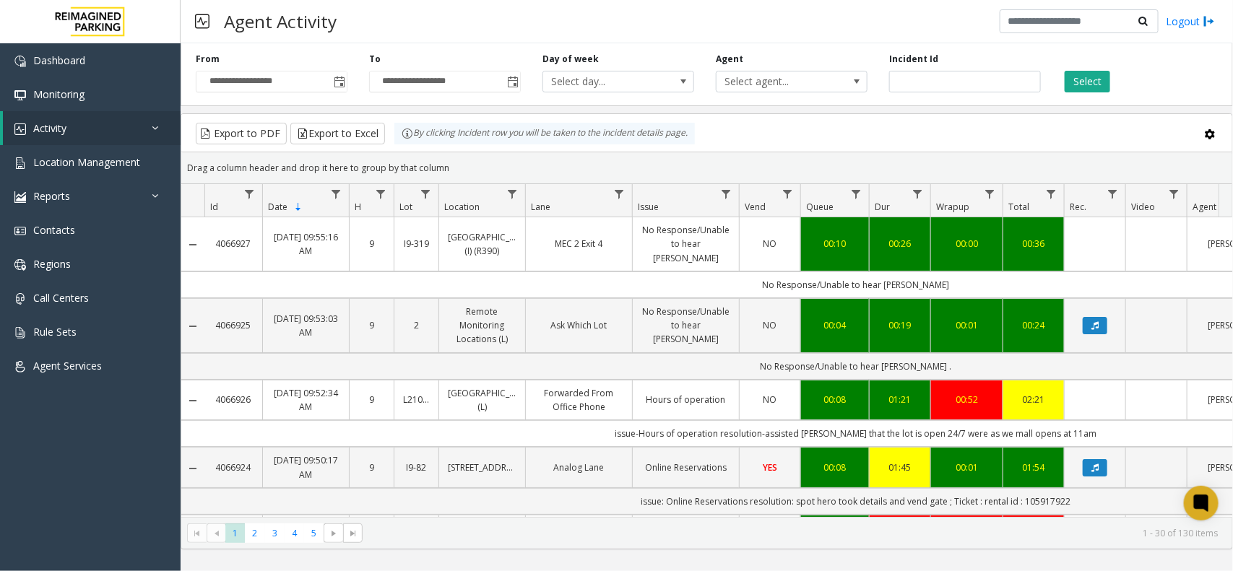
scroll to position [0, 170]
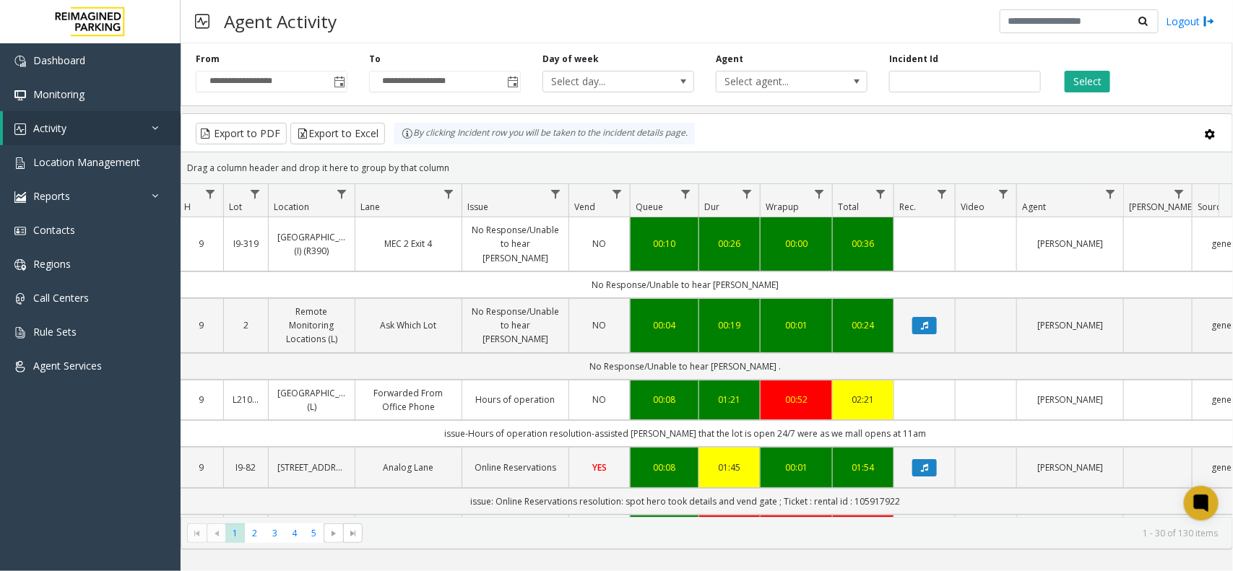
drag, startPoint x: 449, startPoint y: 168, endPoint x: 394, endPoint y: 148, distance: 59.2
click at [394, 148] on kendo-grid "Export to PDF Export to Excel By clicking Incident row you will be taken to the…" at bounding box center [707, 331] width 1052 height 436
click at [450, 153] on kendo-grid-group-panel "Drag a column header and drop it here to group by that column" at bounding box center [706, 168] width 1051 height 32
drag, startPoint x: 450, startPoint y: 170, endPoint x: 391, endPoint y: 142, distance: 65.2
click at [391, 142] on kendo-grid "Export to PDF Export to Excel By clicking Incident row you will be taken to the…" at bounding box center [707, 331] width 1052 height 436
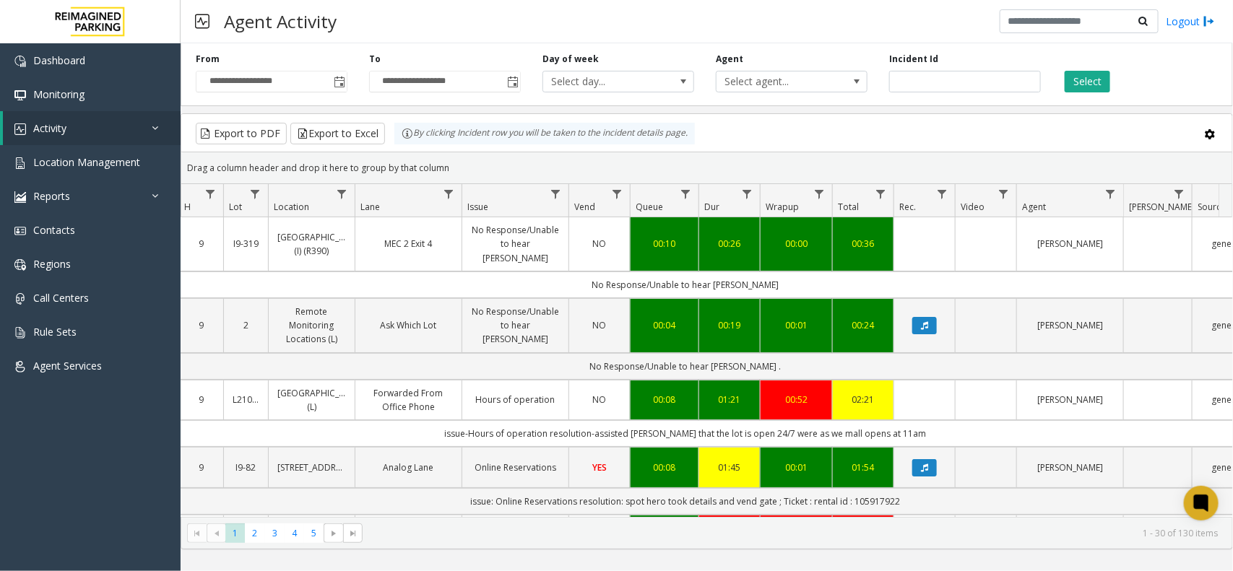
click at [498, 160] on div "Drag a column header and drop it here to group by that column" at bounding box center [706, 167] width 1051 height 25
click at [1084, 91] on button "Select" at bounding box center [1088, 82] width 46 height 22
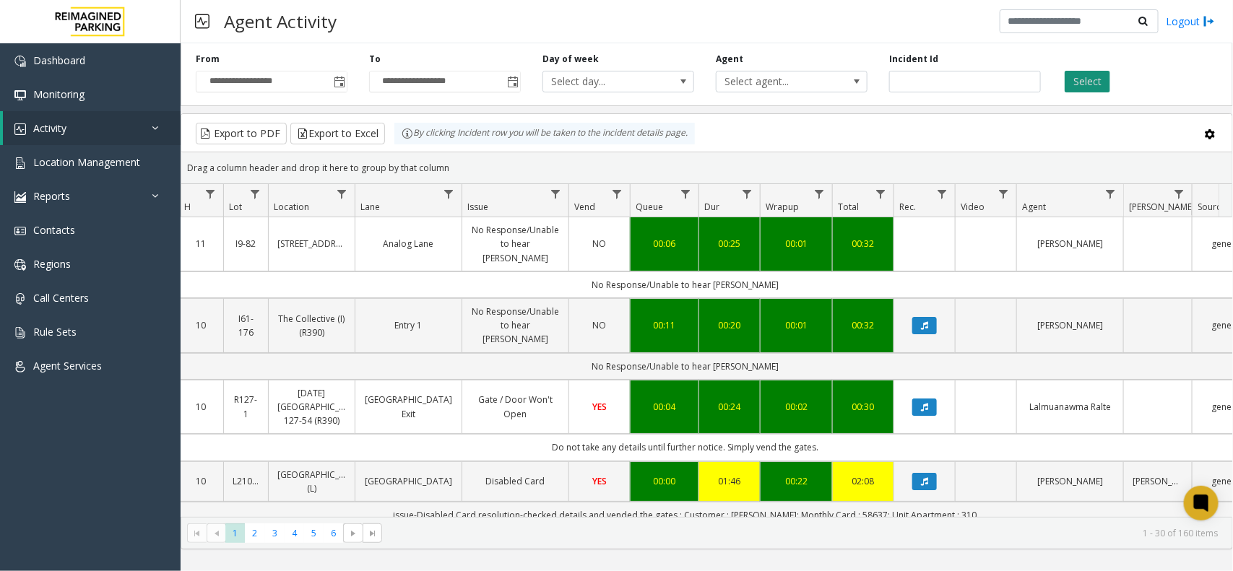
click at [1101, 87] on button "Select" at bounding box center [1088, 82] width 46 height 22
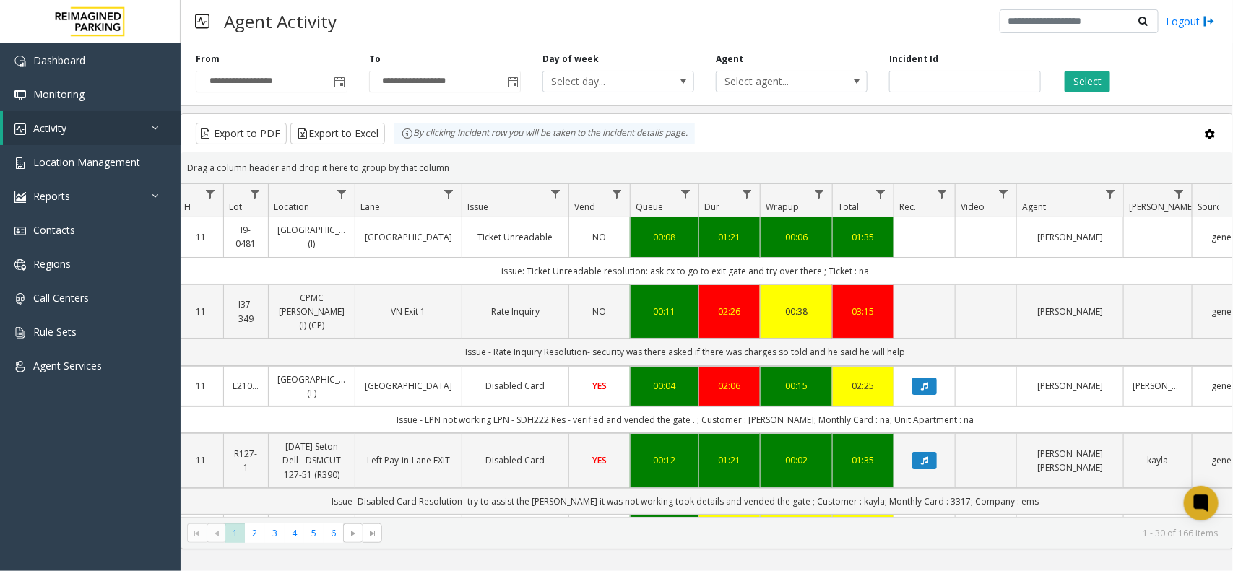
drag, startPoint x: 428, startPoint y: 159, endPoint x: 398, endPoint y: 139, distance: 36.1
click at [398, 139] on kendo-grid "Export to PDF Export to Excel By clicking Incident row you will be taken to the…" at bounding box center [707, 331] width 1052 height 436
click at [448, 157] on div "Drag a column header and drop it here to group by that column" at bounding box center [706, 167] width 1051 height 25
drag, startPoint x: 448, startPoint y: 163, endPoint x: 391, endPoint y: 132, distance: 64.0
click at [391, 132] on kendo-grid "Export to PDF Export to Excel By clicking Incident row you will be taken to the…" at bounding box center [707, 331] width 1052 height 436
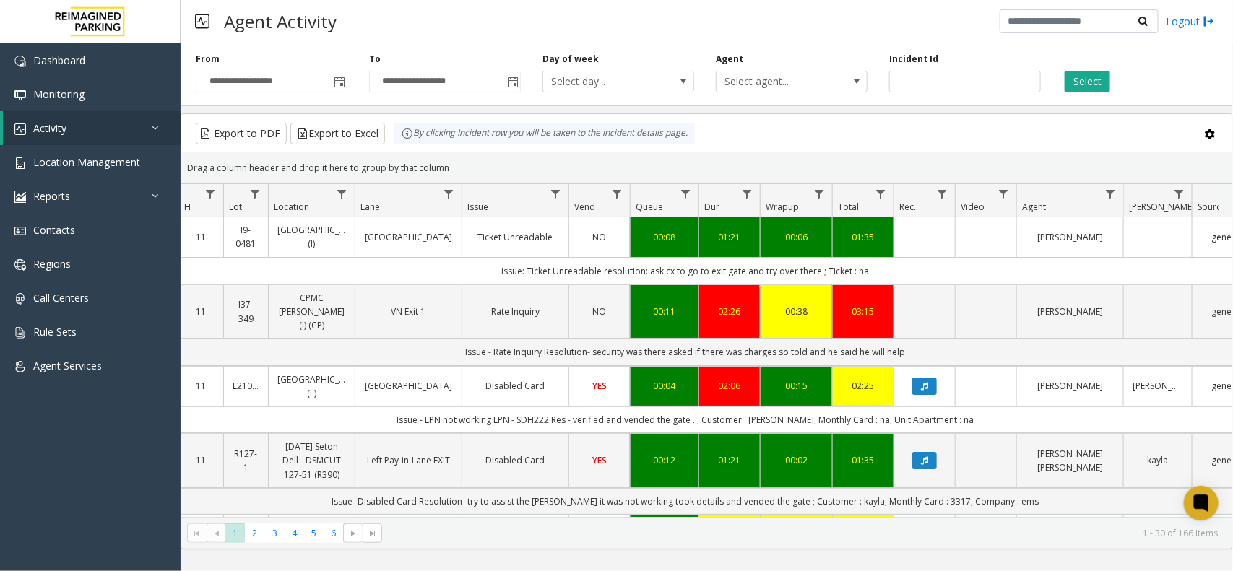
click at [464, 166] on div "Drag a column header and drop it here to group by that column" at bounding box center [706, 167] width 1051 height 25
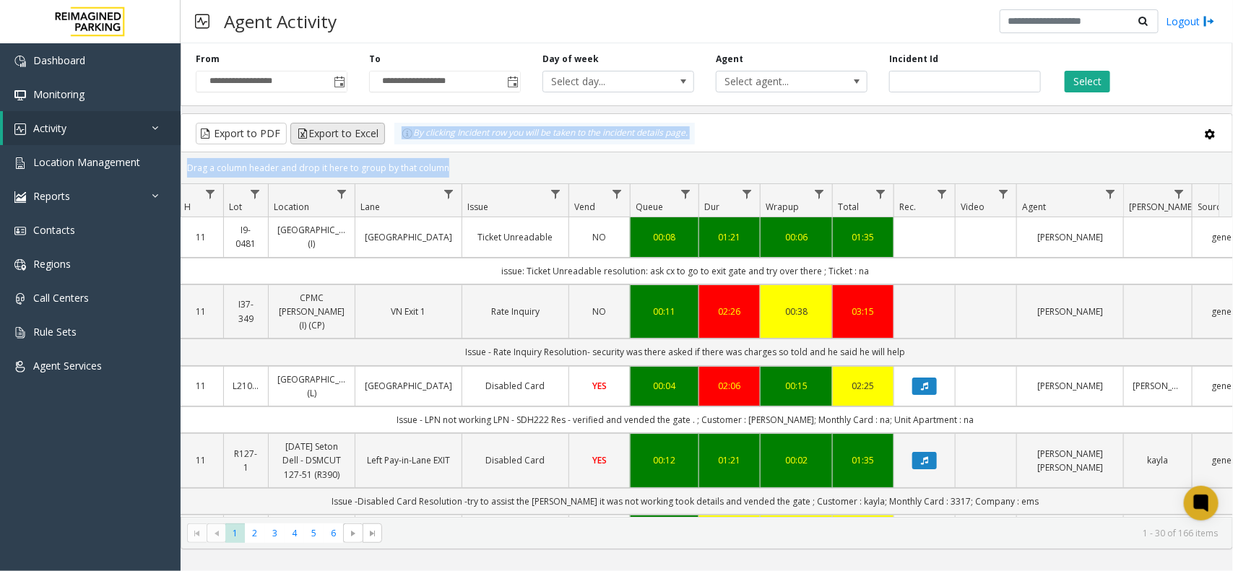
drag, startPoint x: 463, startPoint y: 167, endPoint x: 369, endPoint y: 131, distance: 100.3
click at [369, 131] on kendo-grid "Export to PDF Export to Excel By clicking Incident row you will be taken to the…" at bounding box center [707, 331] width 1052 height 436
click at [449, 165] on div "Drag a column header and drop it here to group by that column" at bounding box center [706, 167] width 1051 height 25
drag, startPoint x: 449, startPoint y: 165, endPoint x: 391, endPoint y: 135, distance: 64.9
click at [391, 135] on kendo-grid "Export to PDF Export to Excel By clicking Incident row you will be taken to the…" at bounding box center [707, 331] width 1052 height 436
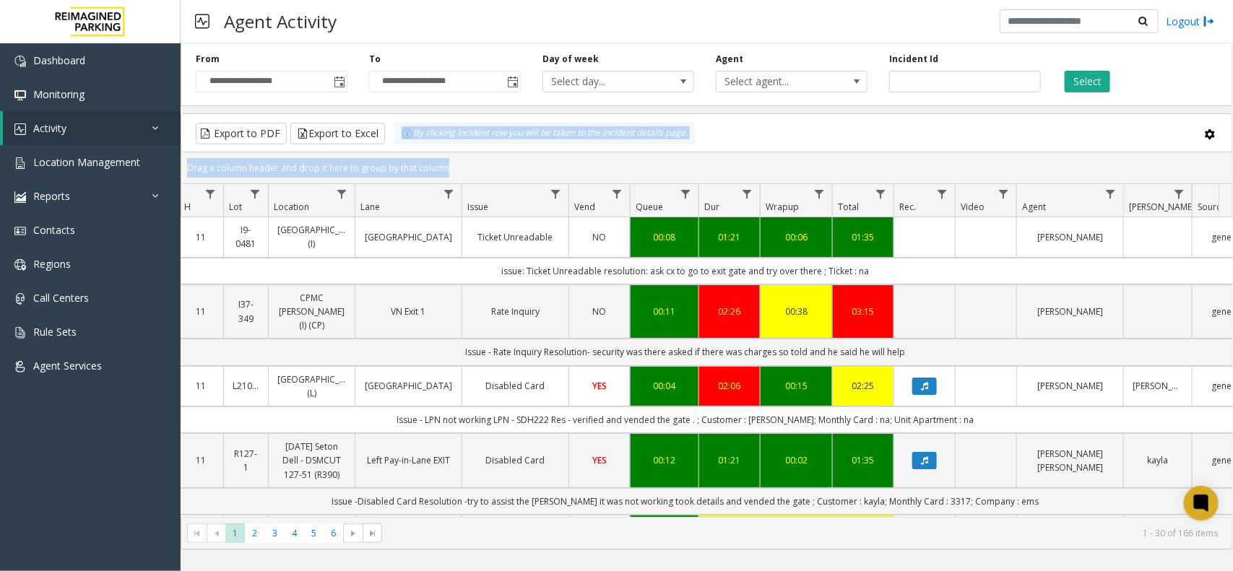
click at [455, 163] on div "Drag a column header and drop it here to group by that column" at bounding box center [706, 167] width 1051 height 25
drag, startPoint x: 455, startPoint y: 163, endPoint x: 396, endPoint y: 139, distance: 63.8
click at [396, 139] on kendo-grid "Export to PDF Export to Excel By clicking Incident row you will be taken to the…" at bounding box center [707, 331] width 1052 height 436
click at [437, 176] on div "Drag a column header and drop it here to group by that column" at bounding box center [706, 167] width 1051 height 25
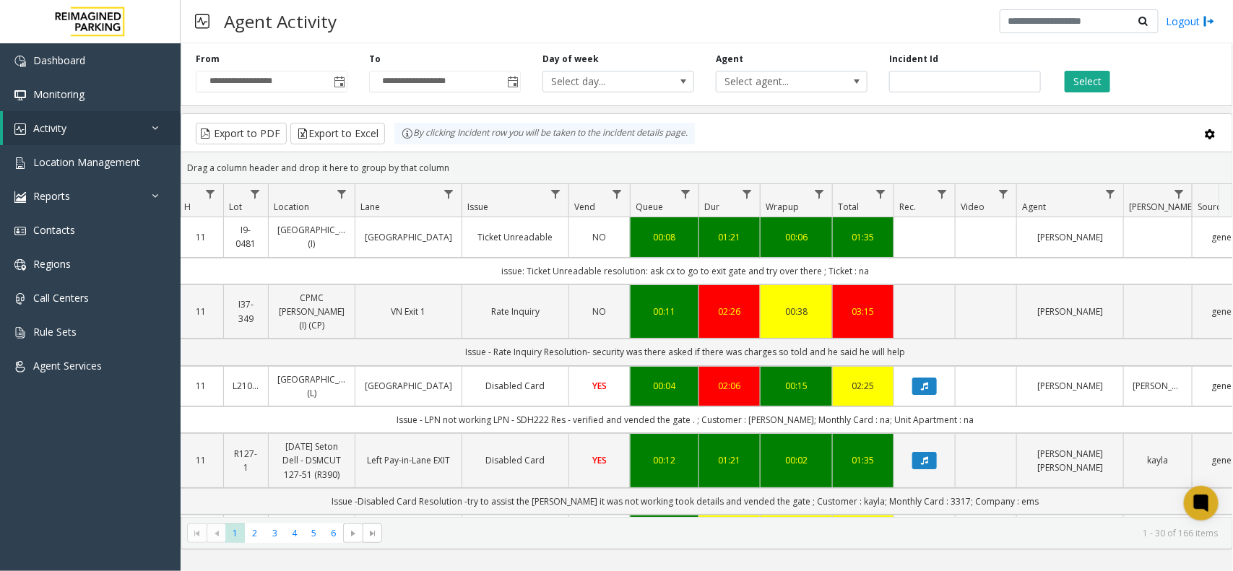
drag, startPoint x: 437, startPoint y: 176, endPoint x: 444, endPoint y: 160, distance: 16.8
click at [410, 164] on div "Drag a column header and drop it here to group by that column" at bounding box center [706, 167] width 1051 height 25
click at [444, 160] on div "Drag a column header and drop it here to group by that column" at bounding box center [706, 167] width 1051 height 25
drag, startPoint x: 446, startPoint y: 165, endPoint x: 407, endPoint y: 149, distance: 42.8
click at [407, 149] on kendo-grid "Export to PDF Export to Excel By clicking Incident row you will be taken to the…" at bounding box center [707, 331] width 1052 height 436
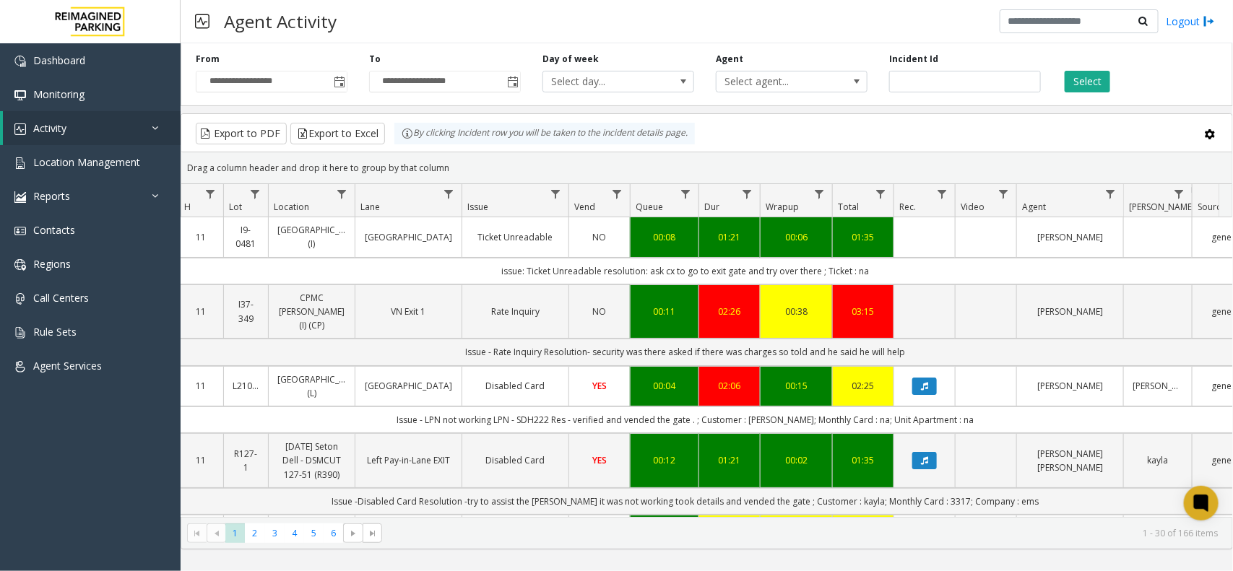
click at [438, 167] on div "Drag a column header and drop it here to group by that column" at bounding box center [706, 167] width 1051 height 25
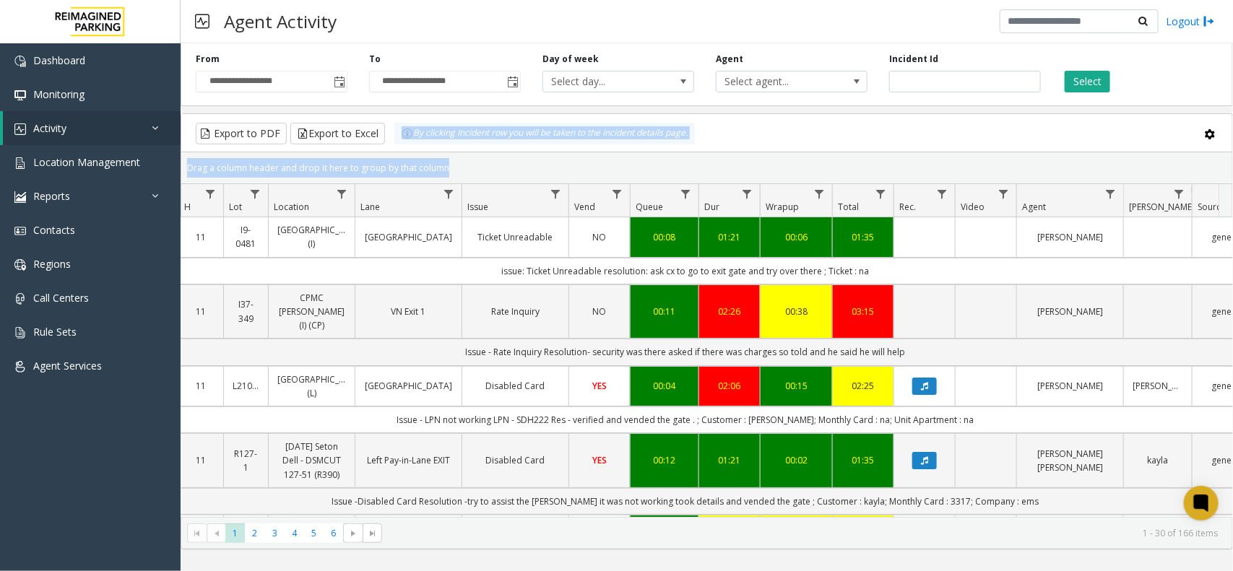
drag, startPoint x: 441, startPoint y: 168, endPoint x: 405, endPoint y: 146, distance: 42.1
click at [405, 146] on kendo-grid "Export to PDF Export to Excel By clicking Incident row you will be taken to the…" at bounding box center [707, 331] width 1052 height 436
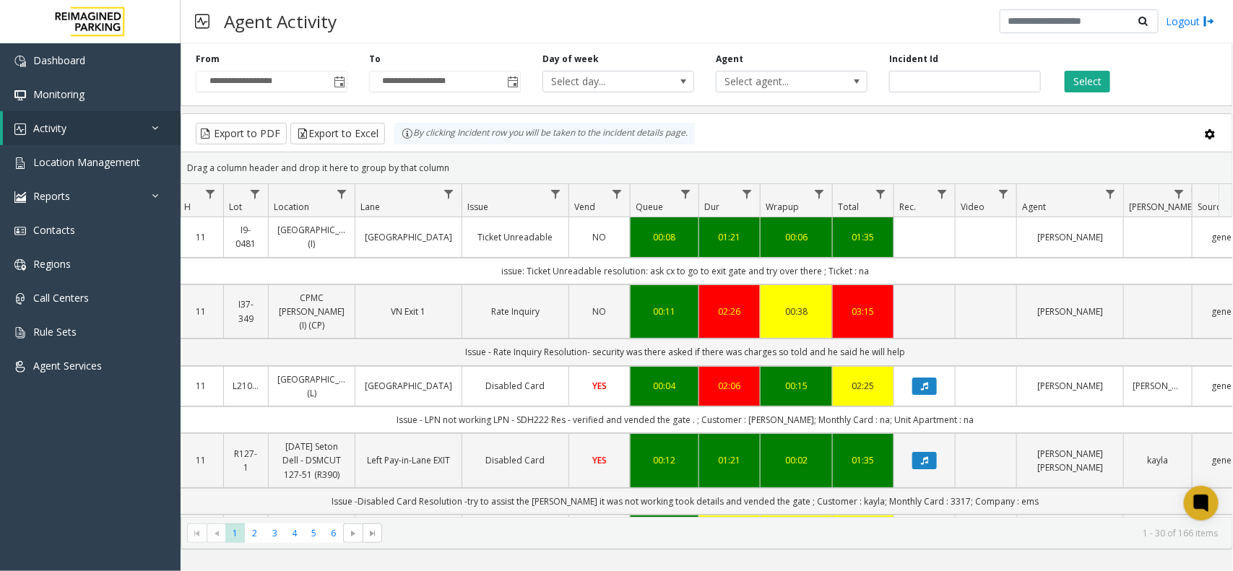
drag, startPoint x: 485, startPoint y: 171, endPoint x: 472, endPoint y: 172, distance: 13.7
click at [482, 173] on div "Drag a column header and drop it here to group by that column" at bounding box center [706, 167] width 1051 height 25
drag, startPoint x: 472, startPoint y: 172, endPoint x: 399, endPoint y: 144, distance: 77.9
click at [399, 144] on kendo-grid "Export to PDF Export to Excel By clicking Incident row you will be taken to the…" at bounding box center [707, 331] width 1052 height 436
click at [460, 160] on div "Drag a column header and drop it here to group by that column" at bounding box center [706, 167] width 1051 height 25
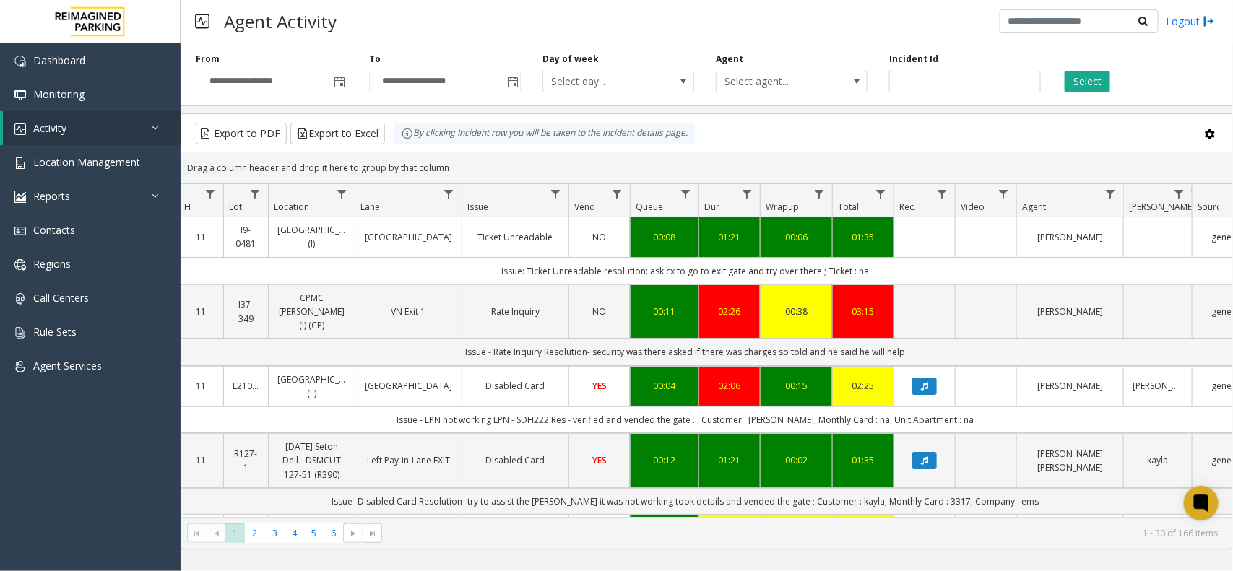
drag, startPoint x: 457, startPoint y: 163, endPoint x: 389, endPoint y: 134, distance: 74.4
click at [389, 134] on kendo-grid "Export to PDF Export to Excel By clicking Incident row you will be taken to the…" at bounding box center [707, 331] width 1052 height 436
click at [453, 156] on div "Drag a column header and drop it here to group by that column" at bounding box center [706, 167] width 1051 height 25
drag, startPoint x: 434, startPoint y: 160, endPoint x: 402, endPoint y: 139, distance: 37.7
click at [402, 139] on kendo-grid "Export to PDF Export to Excel By clicking Incident row you will be taken to the…" at bounding box center [707, 331] width 1052 height 436
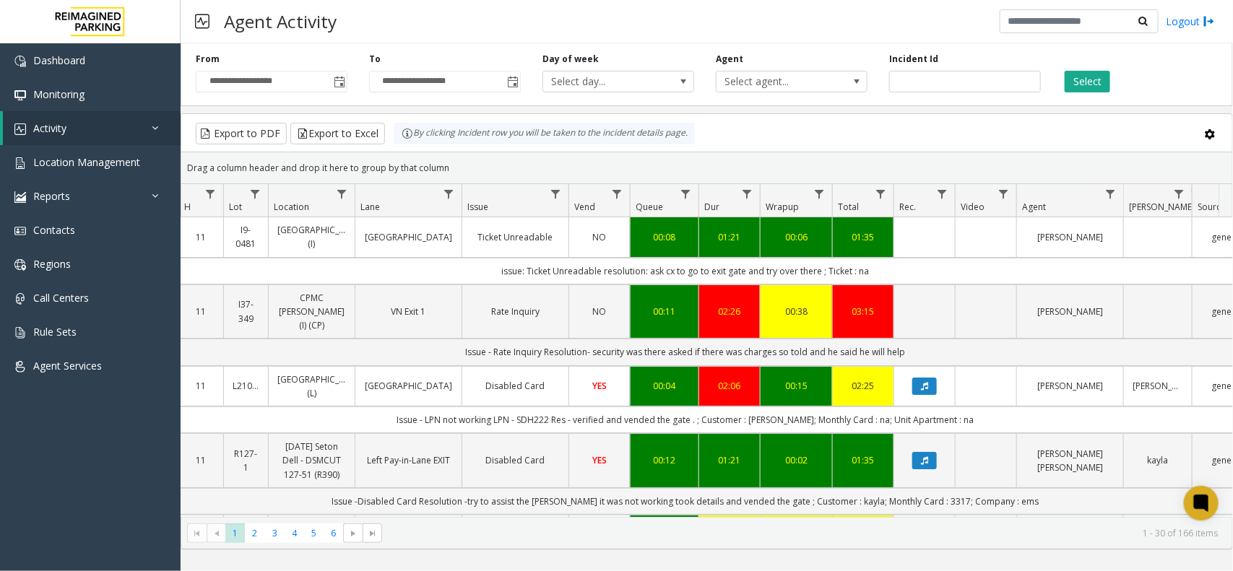
click at [454, 161] on div "Drag a column header and drop it here to group by that column" at bounding box center [706, 167] width 1051 height 25
drag, startPoint x: 460, startPoint y: 168, endPoint x: 402, endPoint y: 137, distance: 65.9
click at [402, 137] on kendo-grid "Export to PDF Export to Excel By clicking Incident row you will be taken to the…" at bounding box center [707, 331] width 1052 height 436
click at [451, 165] on div "Drag a column header and drop it here to group by that column" at bounding box center [706, 167] width 1051 height 25
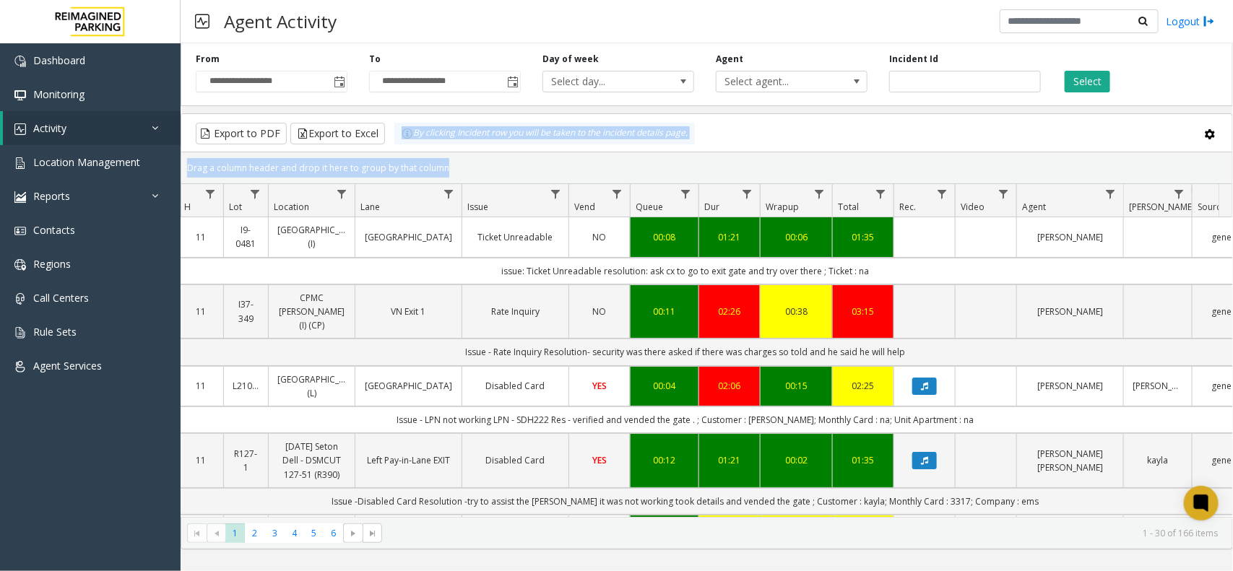
drag, startPoint x: 451, startPoint y: 165, endPoint x: 402, endPoint y: 137, distance: 56.3
click at [402, 137] on kendo-grid "Export to PDF Export to Excel By clicking Incident row you will be taken to the…" at bounding box center [707, 331] width 1052 height 436
click at [456, 160] on div "Drag a column header and drop it here to group by that column" at bounding box center [706, 167] width 1051 height 25
drag, startPoint x: 442, startPoint y: 176, endPoint x: 408, endPoint y: 142, distance: 48.0
click at [408, 142] on kendo-grid "Export to PDF Export to Excel By clicking Incident row you will be taken to the…" at bounding box center [707, 331] width 1052 height 436
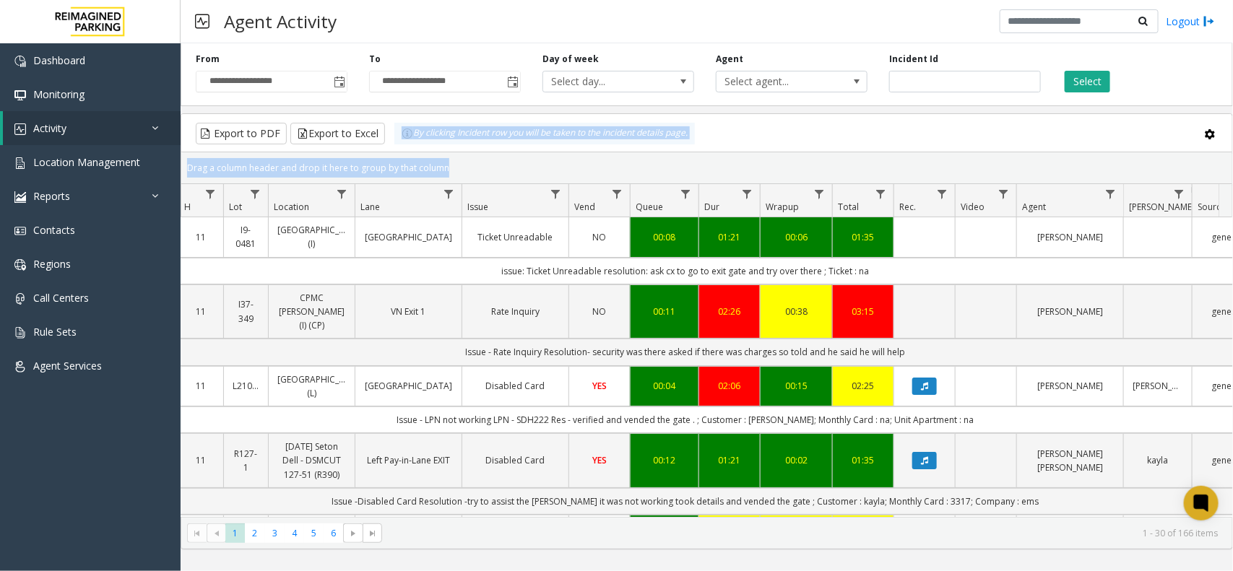
click at [467, 179] on div "Drag a column header and drop it here to group by that column" at bounding box center [706, 167] width 1051 height 25
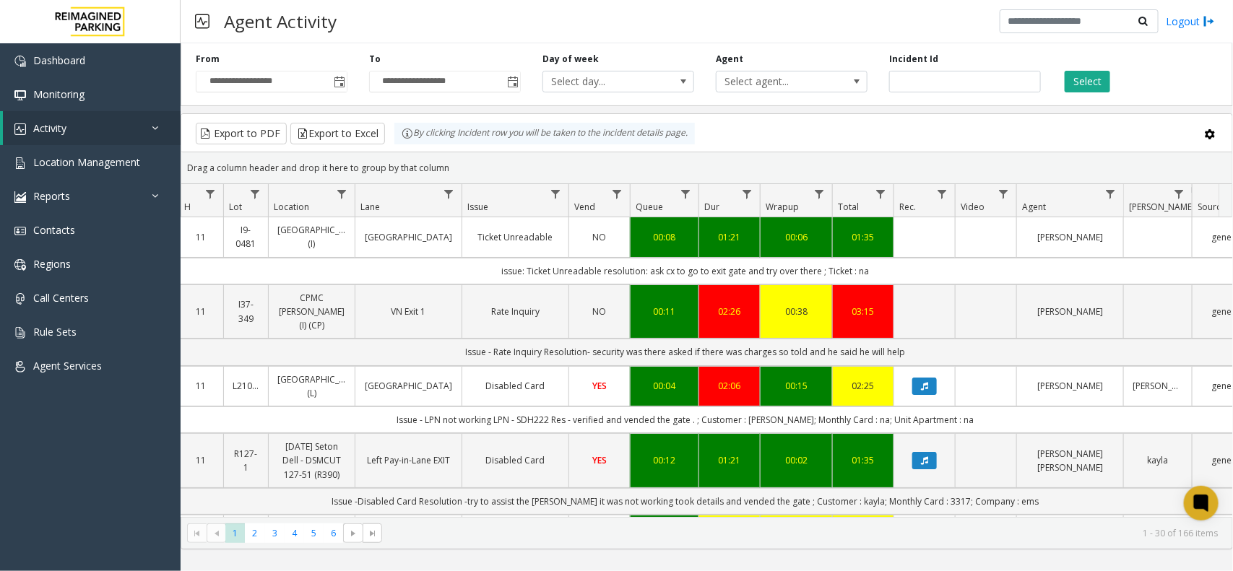
click at [843, 131] on div "Export to PDF Export to Excel By clicking Incident row you will be taken to the…" at bounding box center [707, 134] width 1026 height 22
drag, startPoint x: 442, startPoint y: 165, endPoint x: 394, endPoint y: 149, distance: 50.2
click at [394, 149] on kendo-grid "Export to PDF Export to Excel By clicking Incident row you will be taken to the…" at bounding box center [707, 331] width 1052 height 436
click at [431, 160] on div "Drag a column header and drop it here to group by that column" at bounding box center [706, 167] width 1051 height 25
drag, startPoint x: 449, startPoint y: 163, endPoint x: 407, endPoint y: 142, distance: 47.5
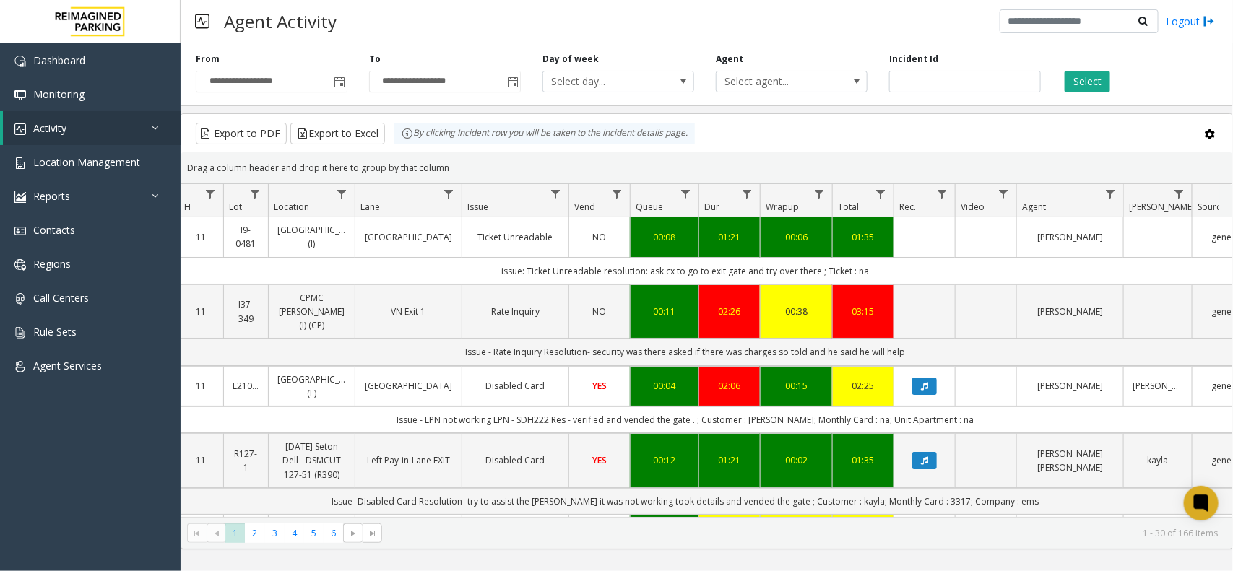
click at [407, 142] on kendo-grid "Export to PDF Export to Excel By clicking Incident row you will be taken to the…" at bounding box center [707, 331] width 1052 height 436
click at [453, 159] on div "Drag a column header and drop it here to group by that column" at bounding box center [706, 167] width 1051 height 25
drag, startPoint x: 459, startPoint y: 164, endPoint x: 405, endPoint y: 143, distance: 58.1
click at [405, 143] on kendo-grid "Export to PDF Export to Excel By clicking Incident row you will be taken to the…" at bounding box center [707, 331] width 1052 height 436
click at [446, 170] on div "Drag a column header and drop it here to group by that column" at bounding box center [706, 167] width 1051 height 25
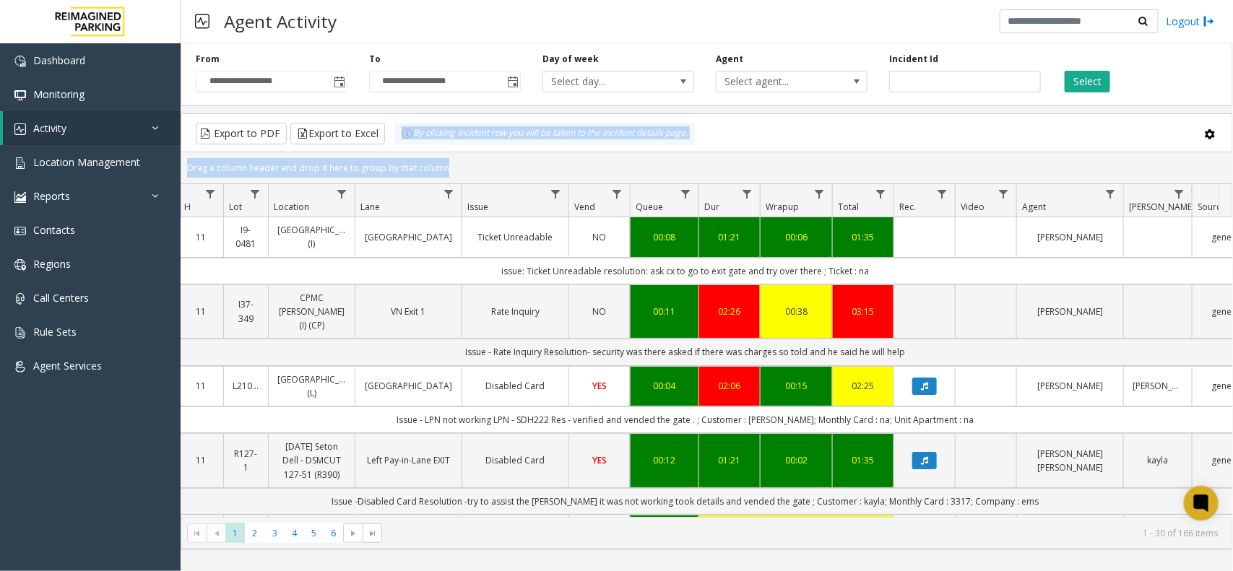
drag, startPoint x: 446, startPoint y: 170, endPoint x: 402, endPoint y: 135, distance: 56.6
click at [402, 135] on kendo-grid "Export to PDF Export to Excel By clicking Incident row you will be taken to the…" at bounding box center [707, 331] width 1052 height 436
click at [452, 168] on div "Drag a column header and drop it here to group by that column" at bounding box center [706, 167] width 1051 height 25
drag, startPoint x: 452, startPoint y: 168, endPoint x: 405, endPoint y: 147, distance: 51.7
click at [405, 147] on kendo-grid "Export to PDF Export to Excel By clicking Incident row you will be taken to the…" at bounding box center [707, 331] width 1052 height 436
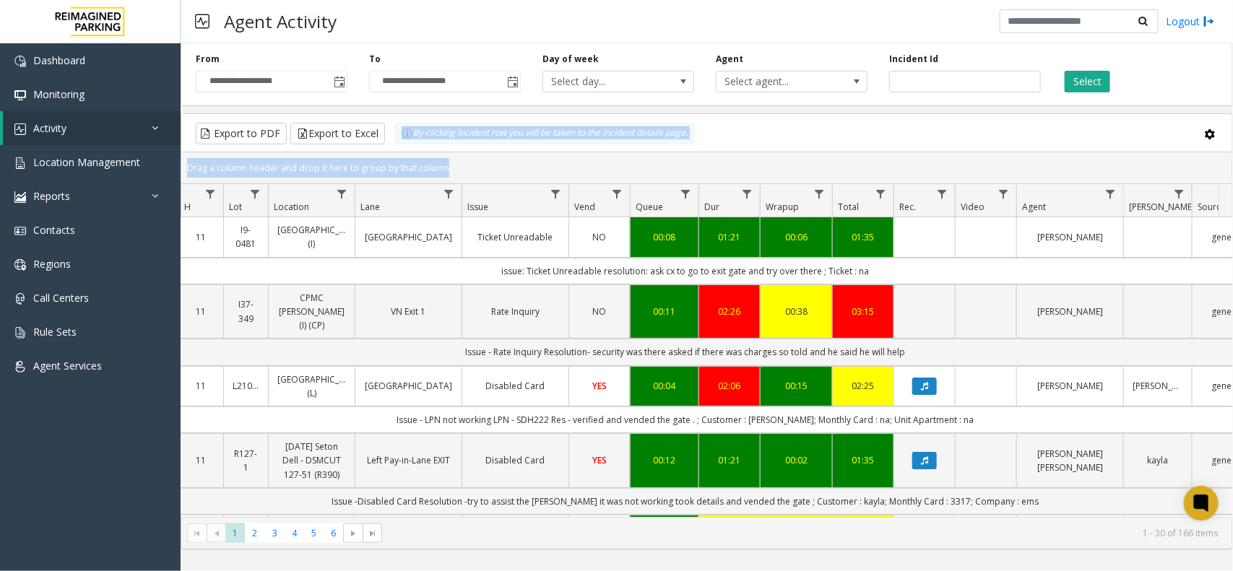
click at [443, 166] on div "Drag a column header and drop it here to group by that column" at bounding box center [706, 167] width 1051 height 25
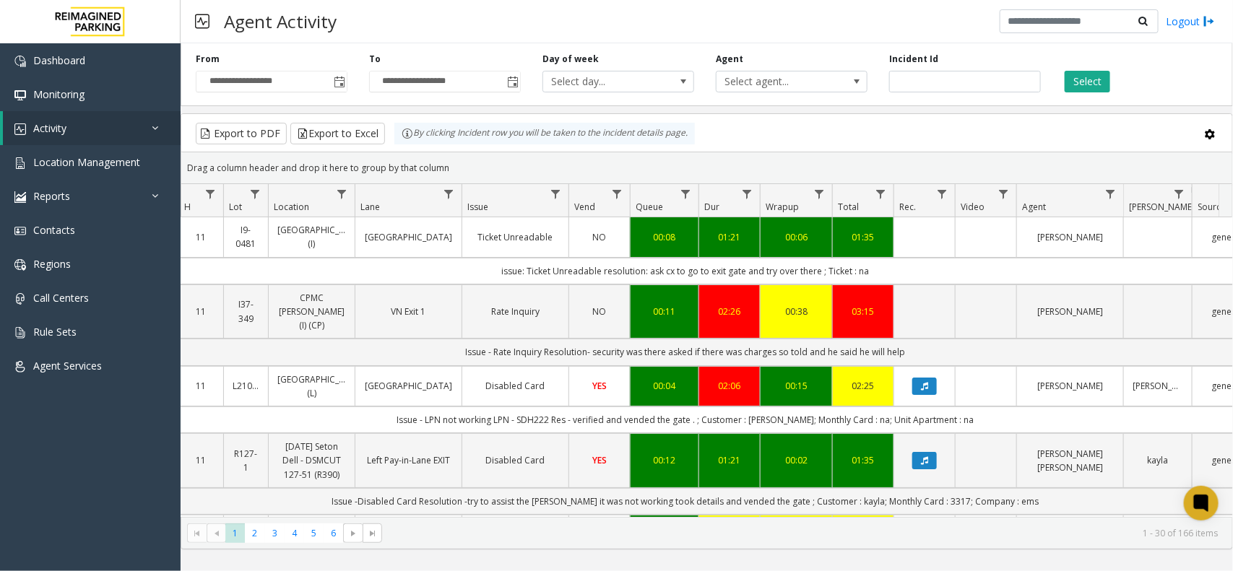
drag, startPoint x: 449, startPoint y: 166, endPoint x: 404, endPoint y: 145, distance: 49.4
click at [404, 145] on kendo-grid "Export to PDF Export to Excel By clicking Incident row you will be taken to the…" at bounding box center [707, 331] width 1052 height 436
click at [448, 168] on div "Drag a column header and drop it here to group by that column" at bounding box center [706, 167] width 1051 height 25
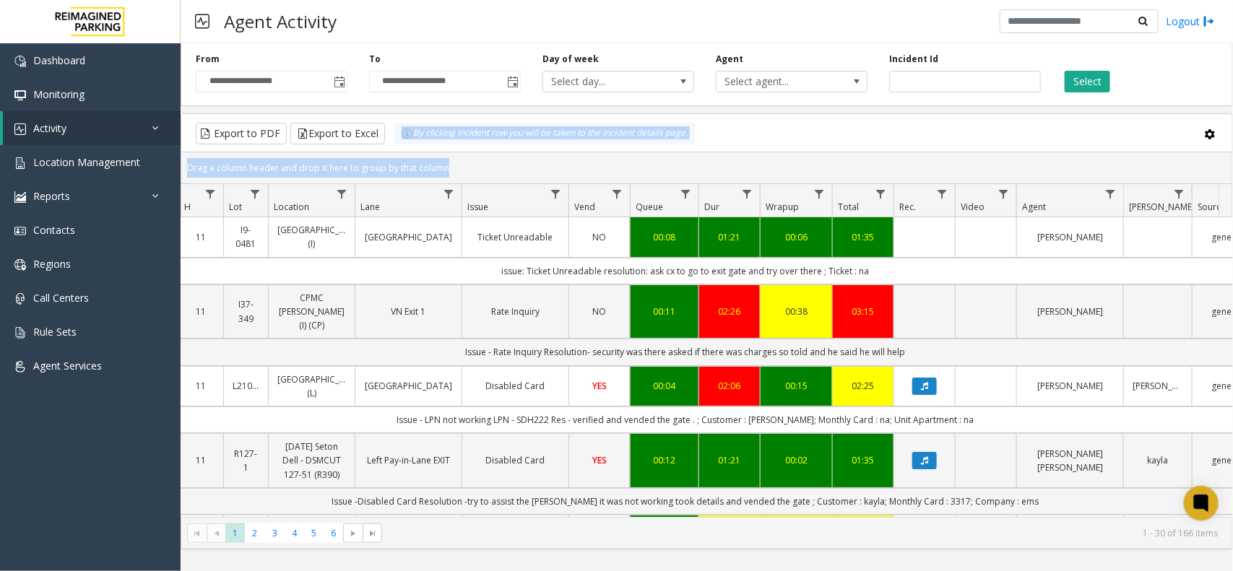
drag, startPoint x: 448, startPoint y: 168, endPoint x: 406, endPoint y: 146, distance: 47.5
click at [406, 146] on kendo-grid "Export to PDF Export to Excel By clicking Incident row you will be taken to the…" at bounding box center [707, 331] width 1052 height 436
click at [446, 166] on div "Drag a column header and drop it here to group by that column" at bounding box center [706, 167] width 1051 height 25
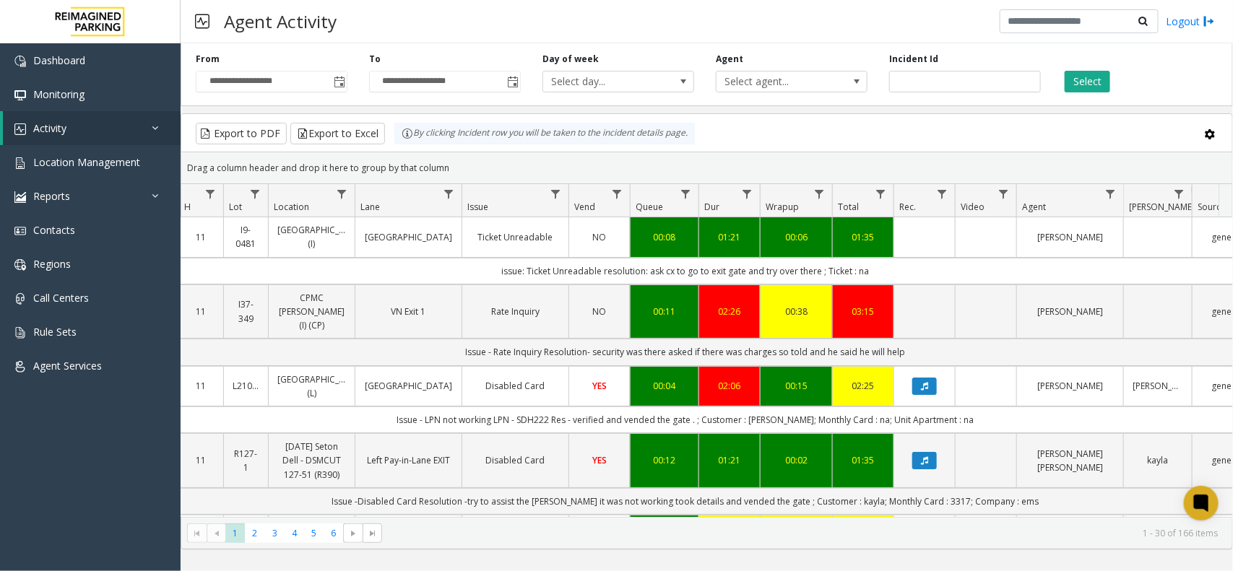
drag, startPoint x: 464, startPoint y: 166, endPoint x: 407, endPoint y: 149, distance: 60.3
click at [407, 149] on kendo-grid "Export to PDF Export to Excel By clicking Incident row you will be taken to the…" at bounding box center [707, 331] width 1052 height 436
click at [459, 166] on div "Drag a column header and drop it here to group by that column" at bounding box center [706, 167] width 1051 height 25
drag, startPoint x: 807, startPoint y: 166, endPoint x: 879, endPoint y: 163, distance: 72.3
click at [807, 166] on div "Drag a column header and drop it here to group by that column" at bounding box center [706, 167] width 1051 height 25
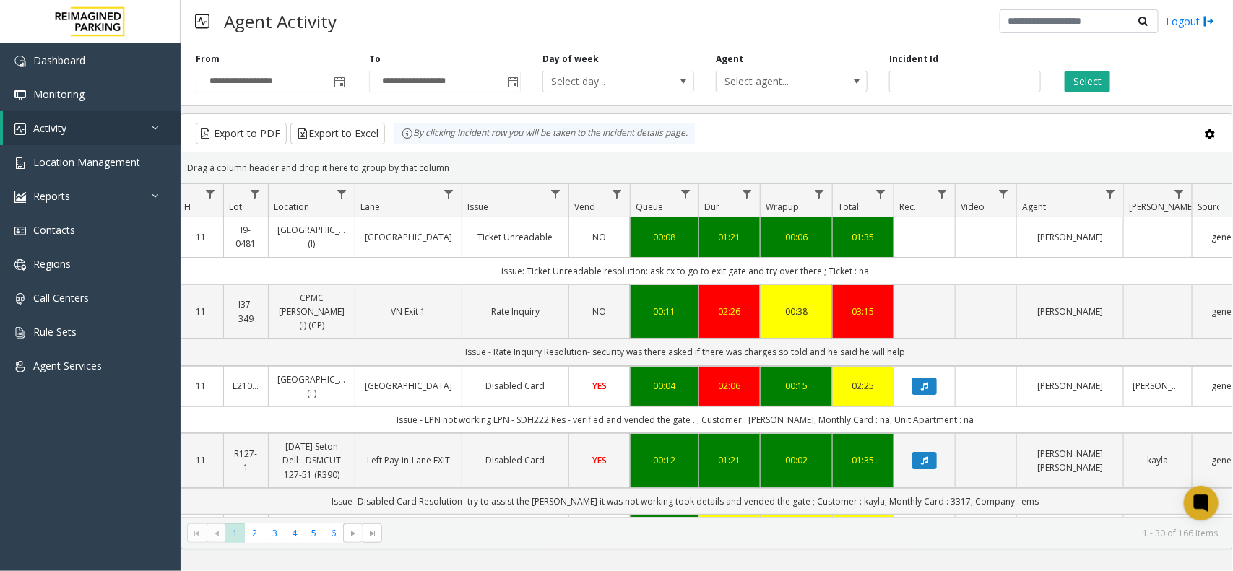
drag, startPoint x: 449, startPoint y: 154, endPoint x: 396, endPoint y: 146, distance: 53.3
click at [396, 146] on kendo-grid "Export to PDF Export to Excel By clicking Incident row you will be taken to the…" at bounding box center [707, 331] width 1052 height 436
click at [569, 150] on kendo-grid-toolbar "Export to PDF Export to Excel By clicking Incident row you will be taken to the…" at bounding box center [706, 133] width 1051 height 38
click at [729, 157] on div "Drag a column header and drop it here to group by that column" at bounding box center [706, 167] width 1051 height 25
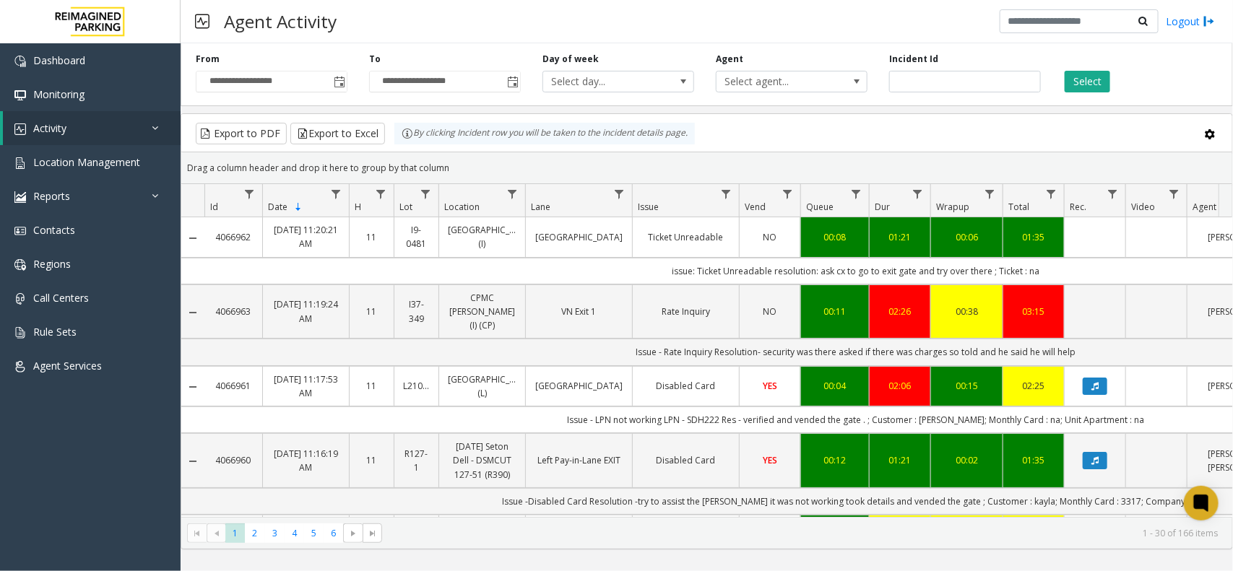
scroll to position [0, 170]
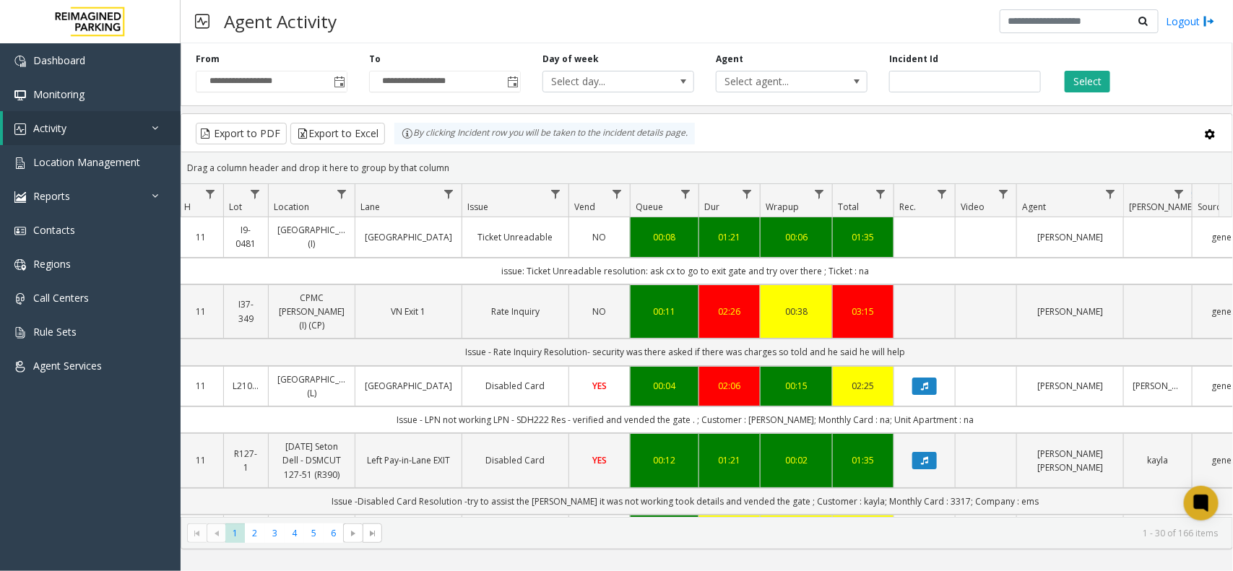
click at [1111, 92] on div "**********" at bounding box center [707, 72] width 1052 height 69
click at [1087, 92] on div "**********" at bounding box center [707, 72] width 1052 height 69
click at [1096, 89] on button "Select" at bounding box center [1088, 82] width 46 height 22
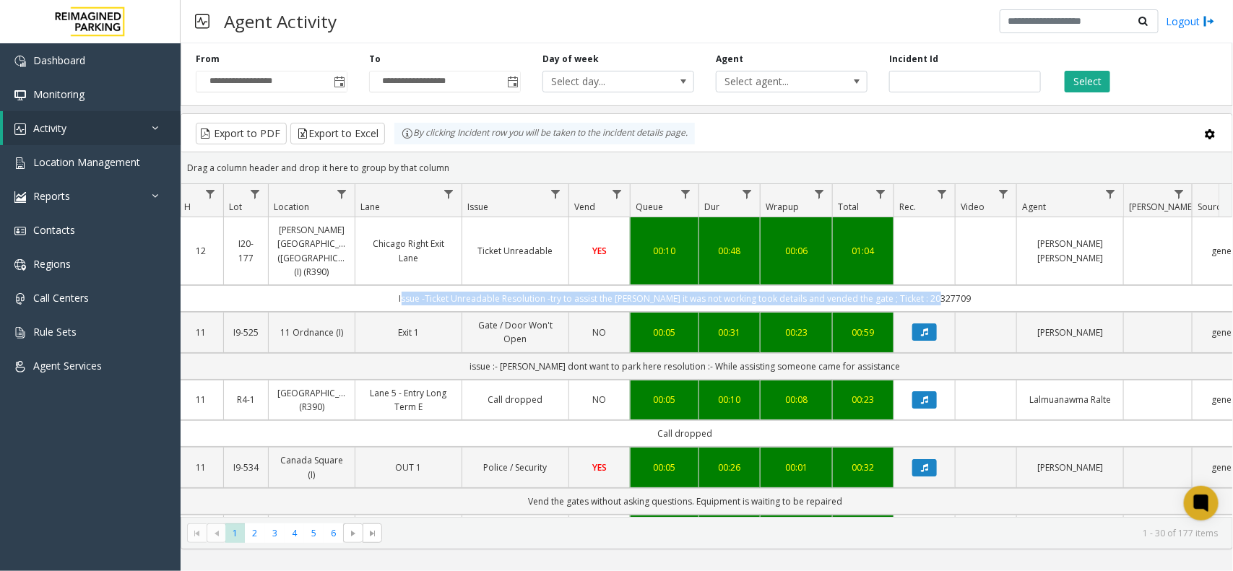
drag, startPoint x: 415, startPoint y: 279, endPoint x: 968, endPoint y: 294, distance: 552.7
click at [968, 294] on td "Issue -Ticket Unreadable Resolution -try to assist the [PERSON_NAME] it was not…" at bounding box center [685, 298] width 1302 height 27
click at [970, 289] on td "Issue -Ticket Unreadable Resolution -try to assist the [PERSON_NAME] it was not…" at bounding box center [685, 298] width 1302 height 27
drag, startPoint x: 974, startPoint y: 284, endPoint x: 406, endPoint y: 295, distance: 567.8
click at [406, 295] on td "Issue -Ticket Unreadable Resolution -try to assist the [PERSON_NAME] it was not…" at bounding box center [685, 298] width 1302 height 27
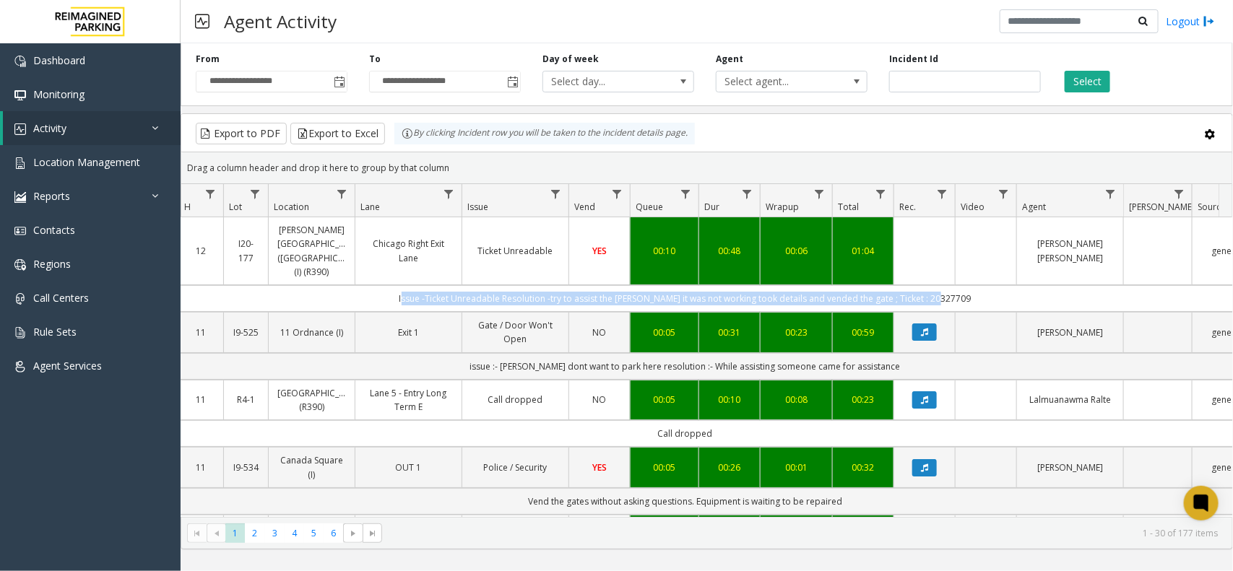
click at [402, 287] on td "Issue -Ticket Unreadable Resolution -try to assist the [PERSON_NAME] it was not…" at bounding box center [685, 298] width 1302 height 27
drag, startPoint x: 402, startPoint y: 287, endPoint x: 977, endPoint y: 290, distance: 575.6
click at [977, 290] on td "Issue -Ticket Unreadable Resolution -try to assist the [PERSON_NAME] it was not…" at bounding box center [685, 298] width 1302 height 27
drag, startPoint x: 980, startPoint y: 284, endPoint x: 419, endPoint y: 282, distance: 561.2
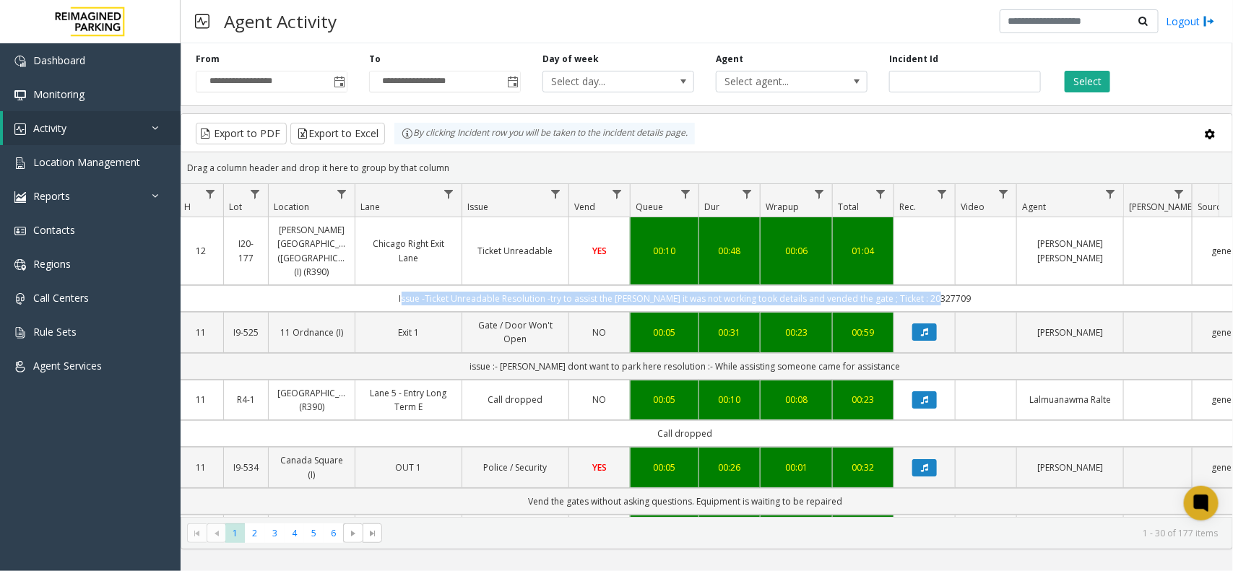
click at [419, 285] on td "Issue -Ticket Unreadable Resolution -try to assist the [PERSON_NAME] it was not…" at bounding box center [685, 298] width 1302 height 27
click at [412, 285] on td "Issue -Ticket Unreadable Resolution -try to assist the [PERSON_NAME] it was not…" at bounding box center [685, 298] width 1302 height 27
drag, startPoint x: 412, startPoint y: 282, endPoint x: 987, endPoint y: 293, distance: 574.3
click at [984, 294] on td "Issue -Ticket Unreadable Resolution -try to assist the [PERSON_NAME] it was not…" at bounding box center [685, 298] width 1302 height 27
click at [989, 291] on td "Issue -Ticket Unreadable Resolution -try to assist the [PERSON_NAME] it was not…" at bounding box center [685, 298] width 1302 height 27
